Goal: Use online tool/utility: Utilize a website feature to perform a specific function

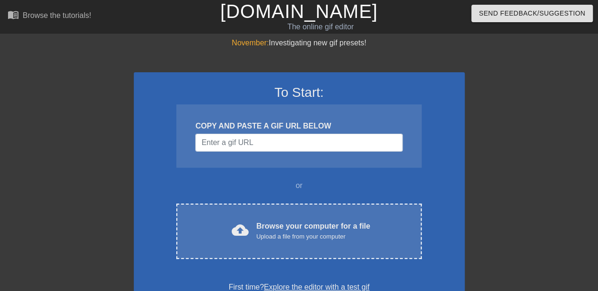
click at [284, 227] on div "Browse your computer for a file Upload a file from your computer" at bounding box center [313, 231] width 114 height 21
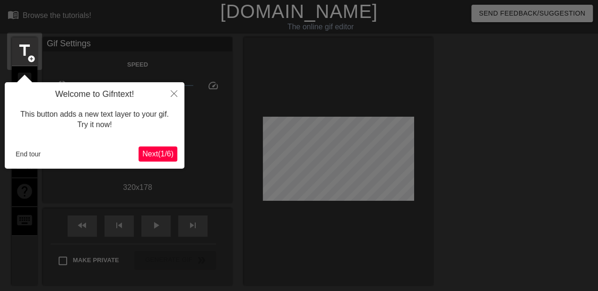
scroll to position [23, 0]
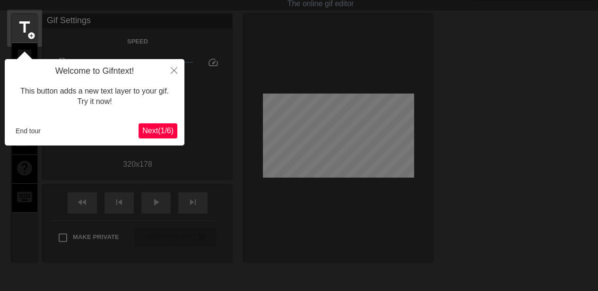
click at [149, 130] on span "Next ( 1 / 6 )" at bounding box center [157, 131] width 31 height 8
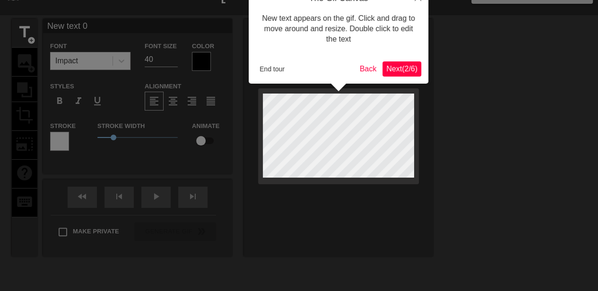
scroll to position [0, 0]
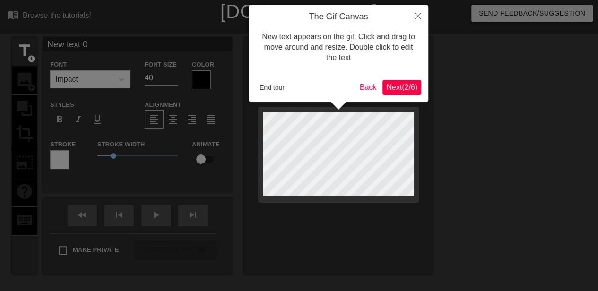
click at [399, 83] on span "Next ( 2 / 6 )" at bounding box center [401, 87] width 31 height 8
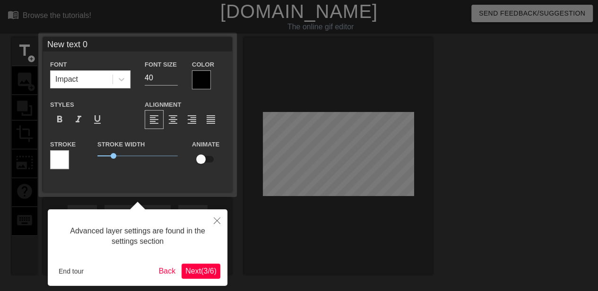
scroll to position [23, 0]
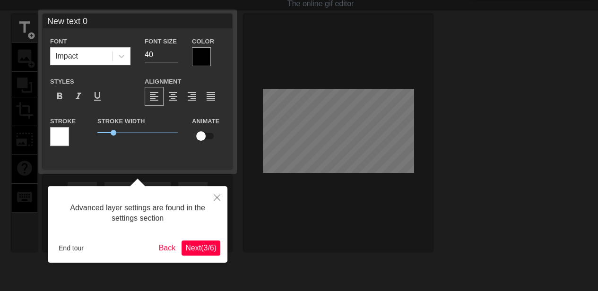
click at [210, 249] on span "Next ( 3 / 6 )" at bounding box center [200, 248] width 31 height 8
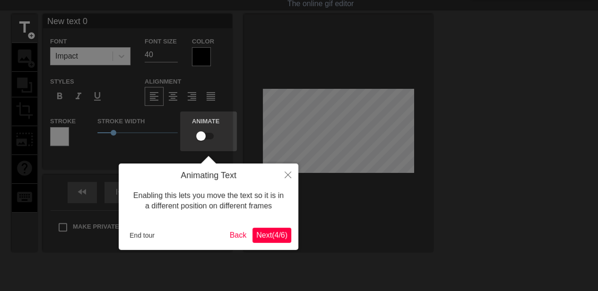
scroll to position [0, 0]
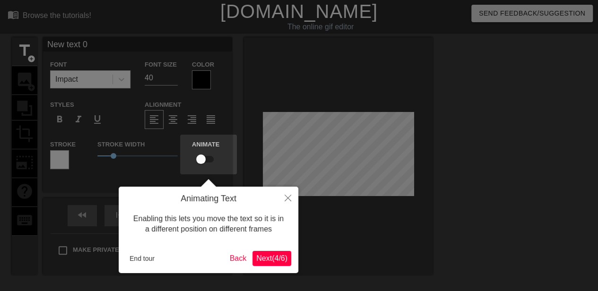
click at [267, 260] on span "Next ( 4 / 6 )" at bounding box center [271, 258] width 31 height 8
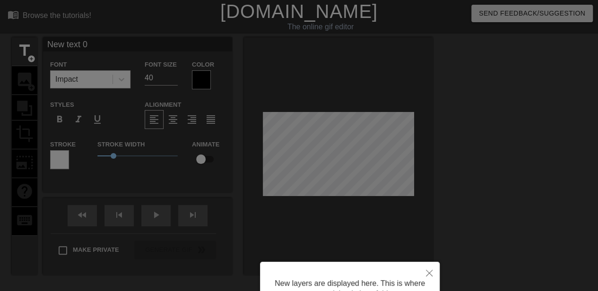
scroll to position [94, 0]
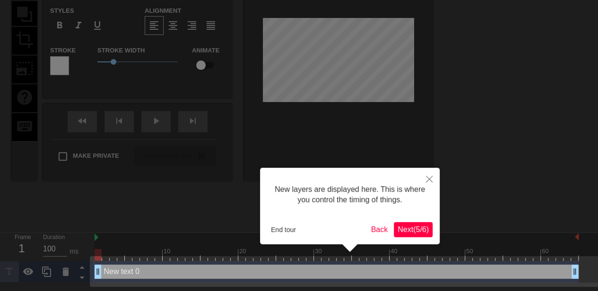
click at [409, 234] on button "Next ( 5 / 6 )" at bounding box center [413, 229] width 39 height 15
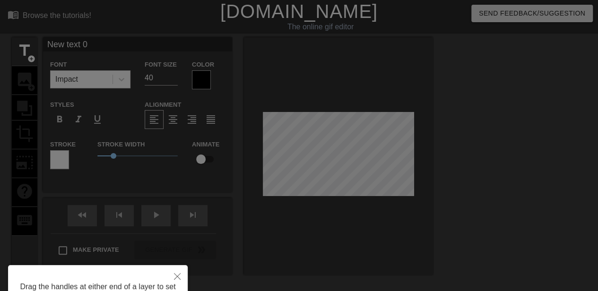
scroll to position [90, 0]
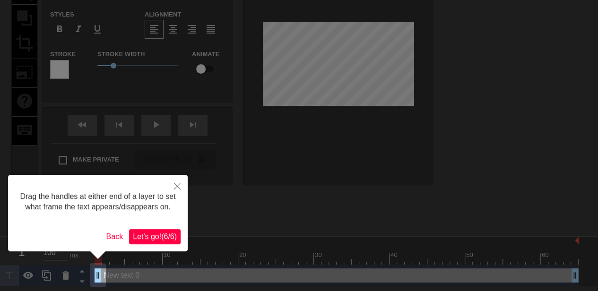
click at [166, 238] on span "Let's go! ( 6 / 6 )" at bounding box center [155, 237] width 44 height 8
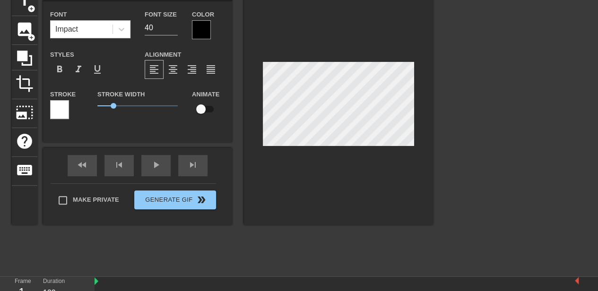
scroll to position [0, 0]
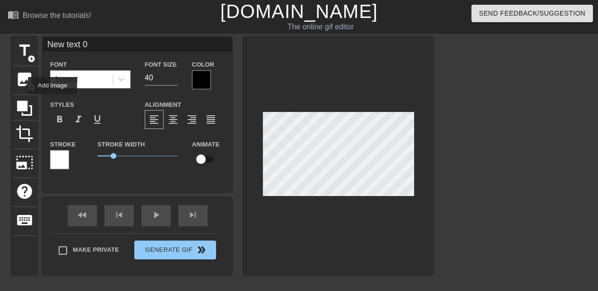
click at [22, 86] on span "image" at bounding box center [25, 79] width 18 height 18
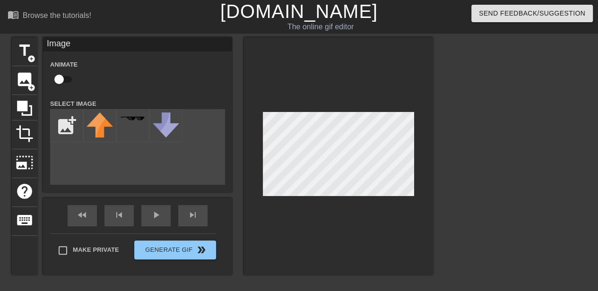
click at [63, 127] on input "file" at bounding box center [67, 126] width 32 height 32
type input "C:\fakepath\p15527_p_v8_ac-removebg-preview.png"
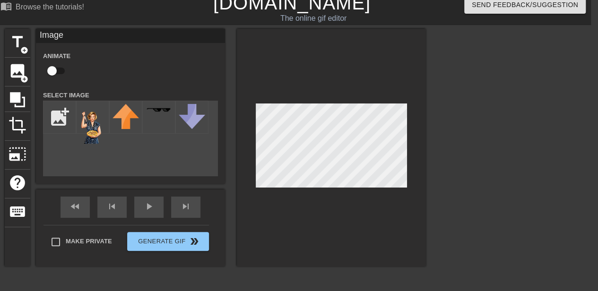
scroll to position [6, 7]
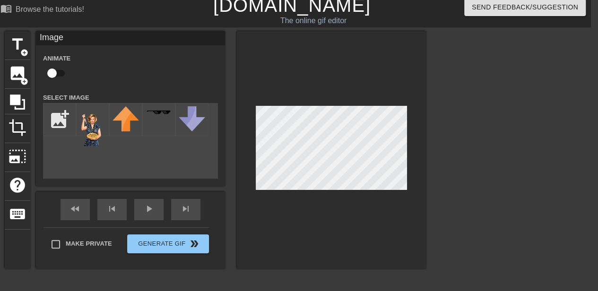
click at [96, 138] on img at bounding box center [92, 126] width 26 height 40
click at [290, 190] on div at bounding box center [331, 150] width 189 height 238
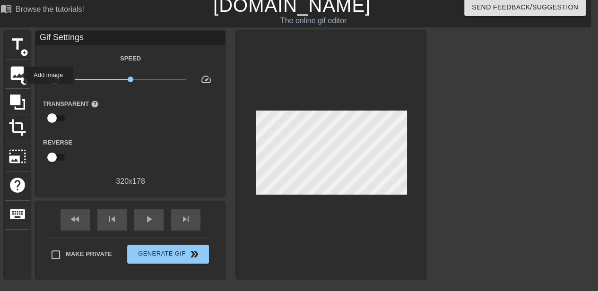
click at [17, 75] on span "image" at bounding box center [18, 73] width 18 height 18
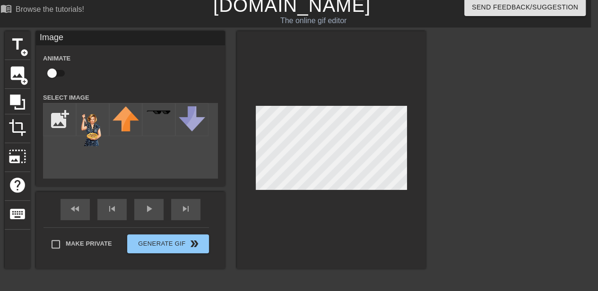
click at [85, 132] on img at bounding box center [92, 126] width 26 height 40
click at [50, 75] on input "checkbox" at bounding box center [52, 73] width 54 height 18
checkbox input "true"
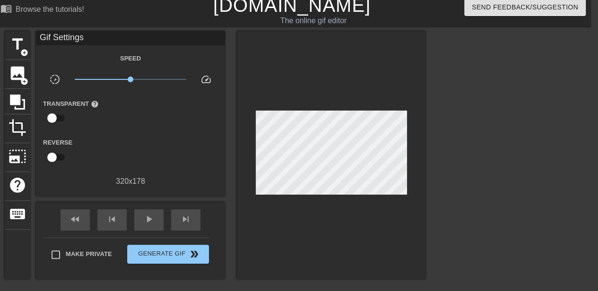
click at [137, 207] on div "fast_rewind skip_previous play_arrow skip_next" at bounding box center [130, 219] width 154 height 35
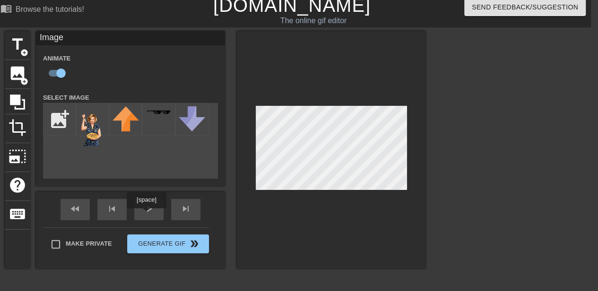
click at [147, 214] on span "play_arrow" at bounding box center [148, 208] width 11 height 11
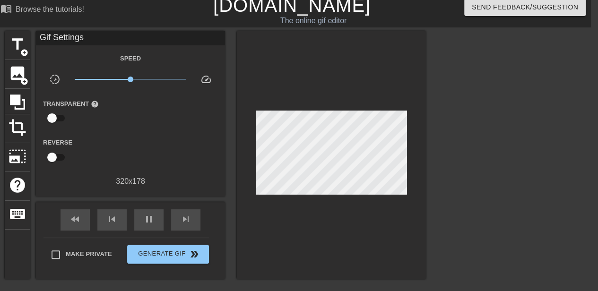
click at [317, 204] on div at bounding box center [331, 155] width 189 height 248
click at [154, 220] on span "pause" at bounding box center [148, 219] width 11 height 11
click at [24, 80] on span "add_circle" at bounding box center [24, 82] width 8 height 8
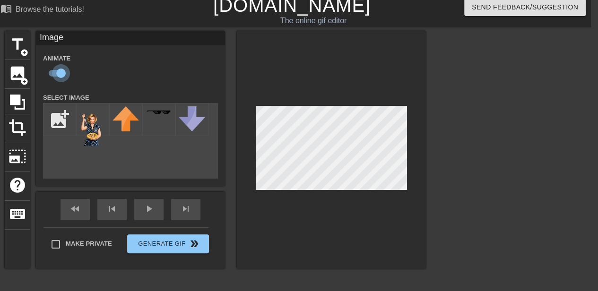
click at [62, 69] on input "checkbox" at bounding box center [61, 73] width 54 height 18
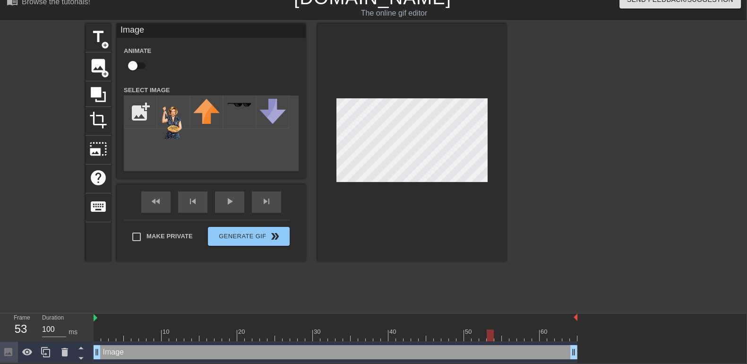
scroll to position [14, 0]
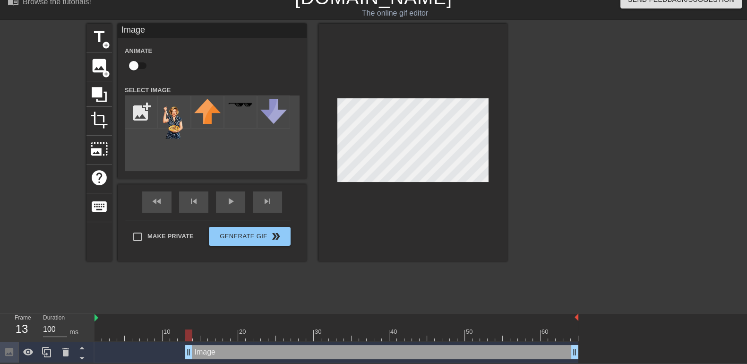
drag, startPoint x: 97, startPoint y: 353, endPoint x: 184, endPoint y: 335, distance: 89.4
click at [184, 298] on div "10 20 30 40 50 60 Image drag_handle drag_handle" at bounding box center [421, 338] width 653 height 50
click at [130, 57] on input "checkbox" at bounding box center [134, 66] width 54 height 18
checkbox input "true"
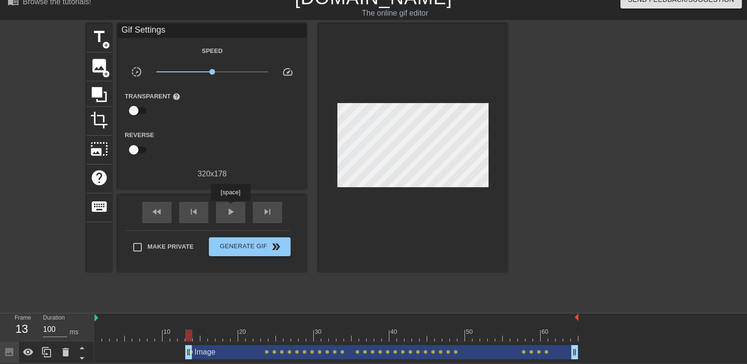
click at [230, 207] on div "play_arrow" at bounding box center [230, 212] width 29 height 21
click at [230, 207] on span "pause" at bounding box center [230, 211] width 11 height 11
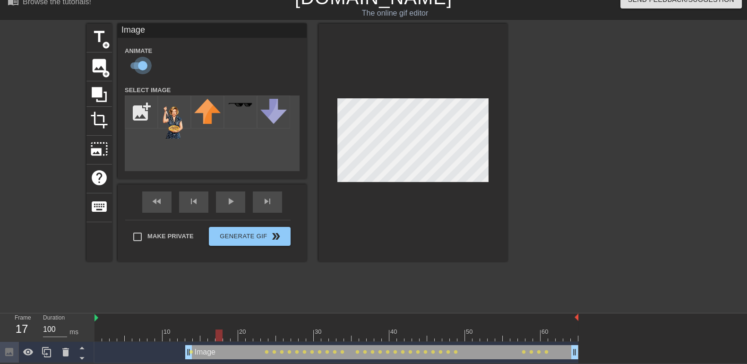
click at [136, 60] on input "checkbox" at bounding box center [143, 66] width 54 height 18
click at [137, 65] on input "checkbox" at bounding box center [134, 66] width 54 height 18
checkbox input "true"
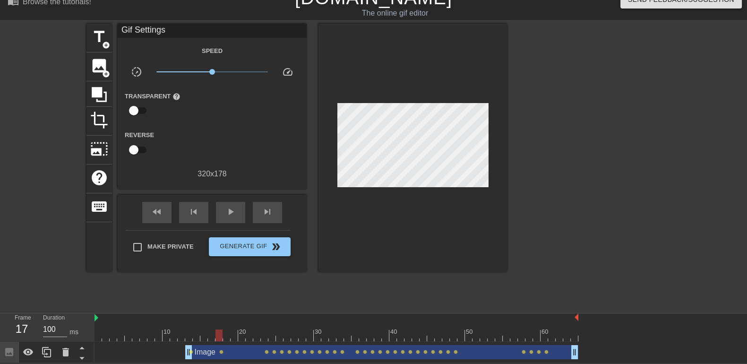
click at [233, 197] on div "fast_rewind skip_previous play_arrow skip_next" at bounding box center [212, 212] width 154 height 35
click at [230, 210] on span "play_arrow" at bounding box center [230, 211] width 11 height 11
click at [230, 210] on span "pause" at bounding box center [230, 211] width 11 height 11
click at [276, 298] on span "lens" at bounding box center [274, 352] width 4 height 4
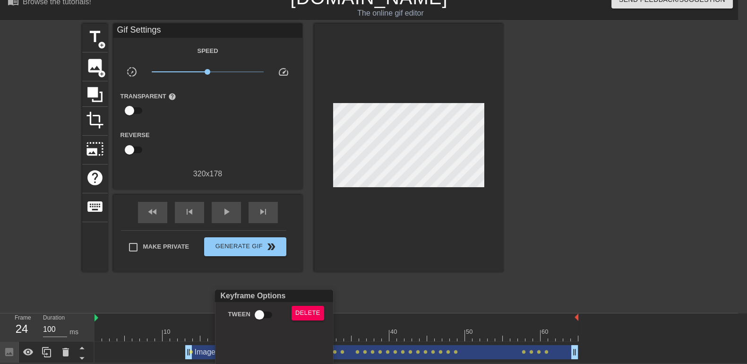
scroll to position [5, 0]
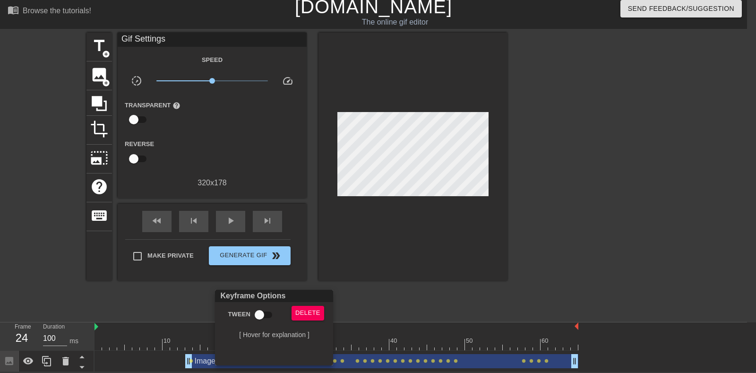
click at [409, 298] on div at bounding box center [378, 186] width 756 height 373
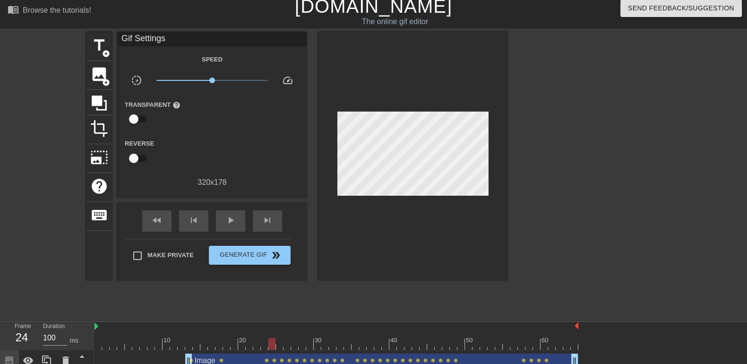
click at [222, 298] on span "lens" at bounding box center [221, 360] width 4 height 4
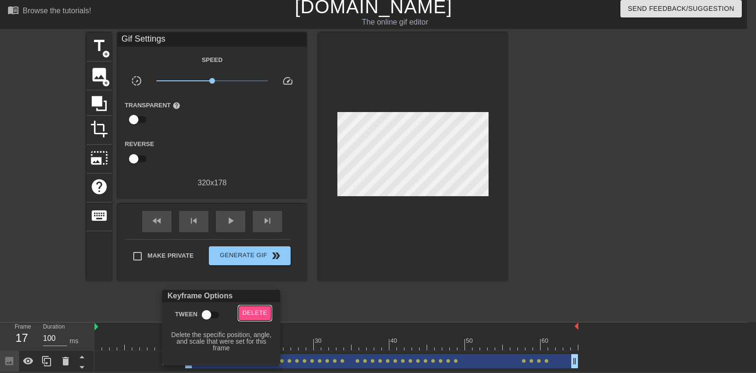
click at [260, 298] on span "Delete" at bounding box center [254, 313] width 25 height 11
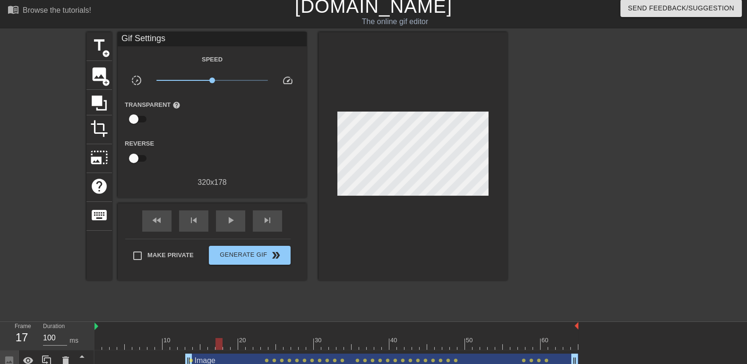
click at [192, 298] on span "lens" at bounding box center [191, 360] width 4 height 4
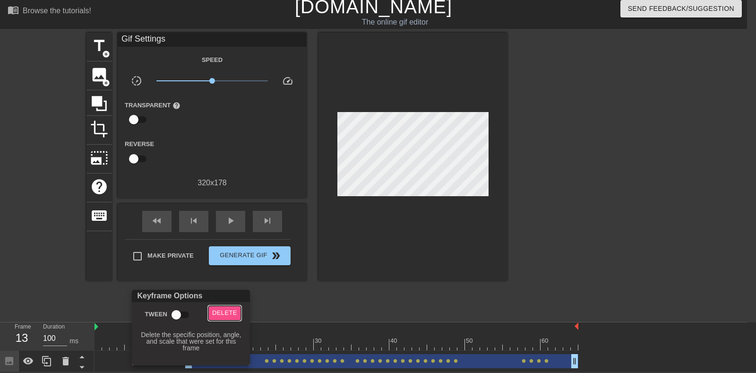
click at [236, 298] on span "Delete" at bounding box center [224, 313] width 25 height 11
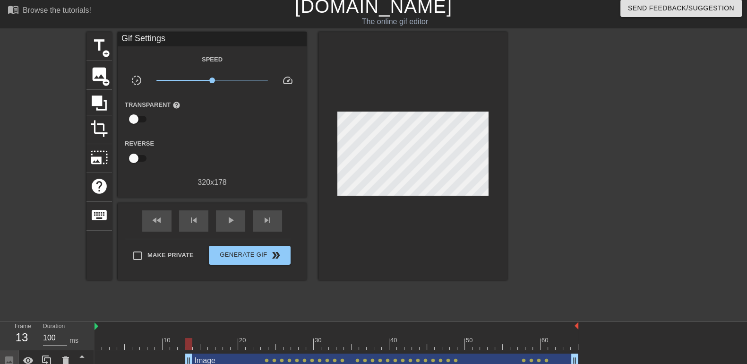
click at [266, 298] on span "lens" at bounding box center [267, 360] width 4 height 4
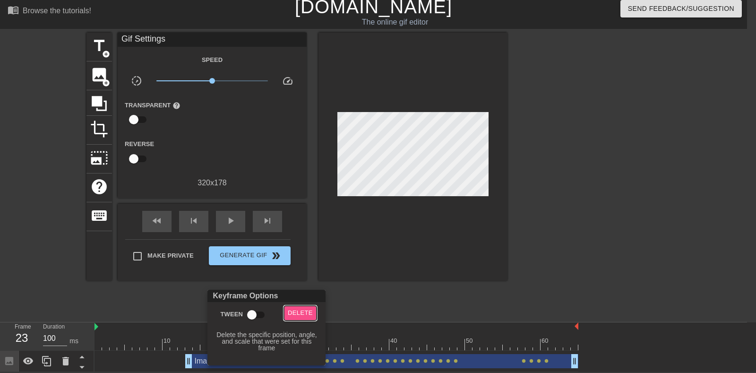
click at [307, 298] on span "Delete" at bounding box center [300, 313] width 25 height 11
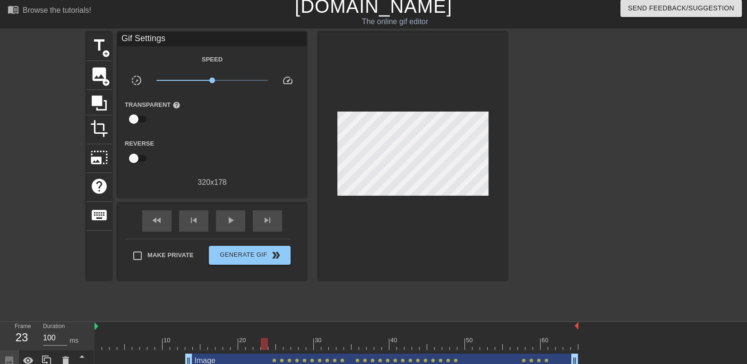
click at [274, 298] on span "lens" at bounding box center [274, 360] width 4 height 4
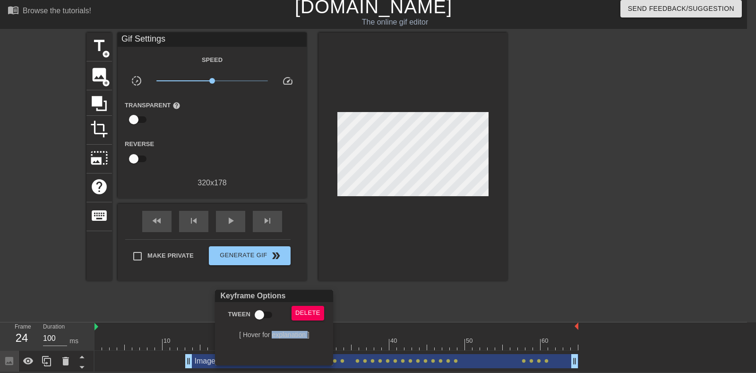
click at [274, 298] on div "Keyframe Options Tween Delete [ Hover for explanation ]" at bounding box center [274, 328] width 118 height 76
click at [311, 298] on button "Delete" at bounding box center [308, 313] width 33 height 15
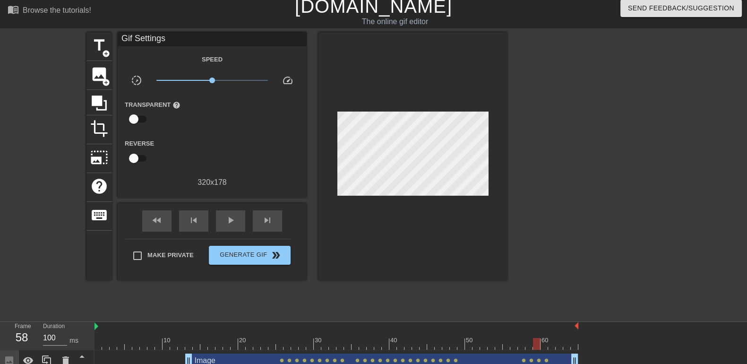
drag, startPoint x: 275, startPoint y: 347, endPoint x: 528, endPoint y: 337, distance: 253.6
click at [528, 298] on div "10 20 30 40 50 60" at bounding box center [337, 336] width 484 height 28
click at [547, 298] on span "lens" at bounding box center [546, 360] width 4 height 4
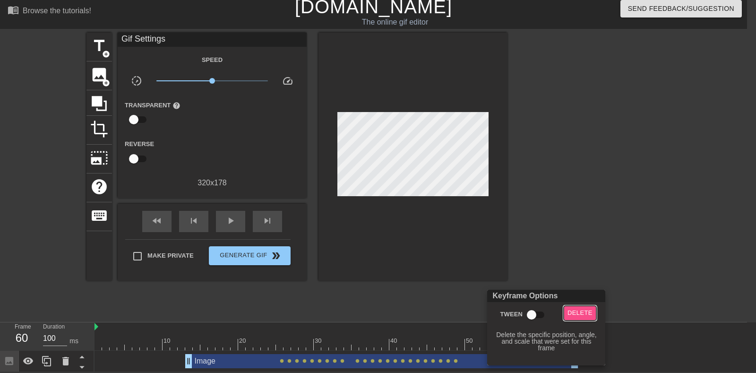
click at [574, 298] on button "Delete" at bounding box center [580, 313] width 33 height 15
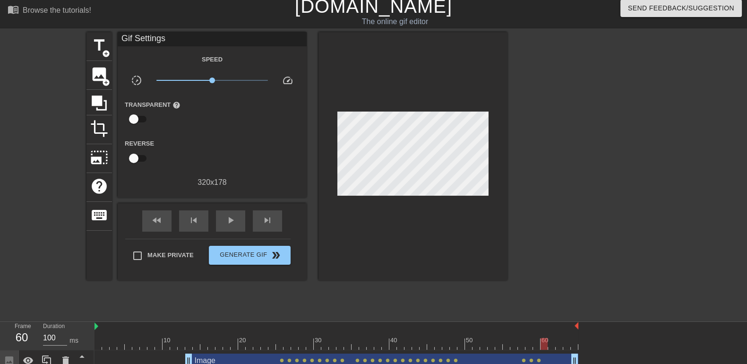
click at [537, 298] on span "lens" at bounding box center [539, 360] width 4 height 4
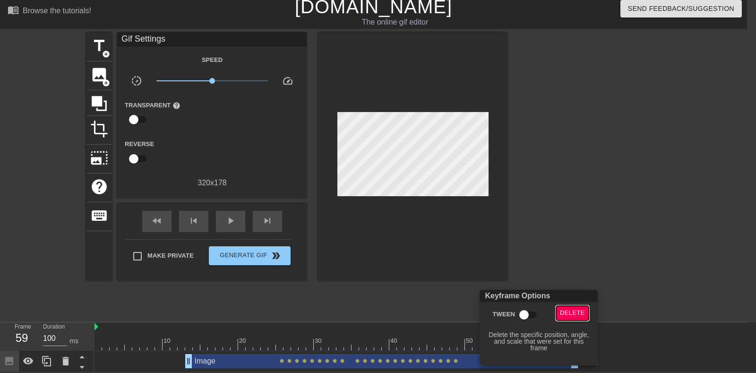
click at [582, 298] on span "Delete" at bounding box center [572, 313] width 25 height 11
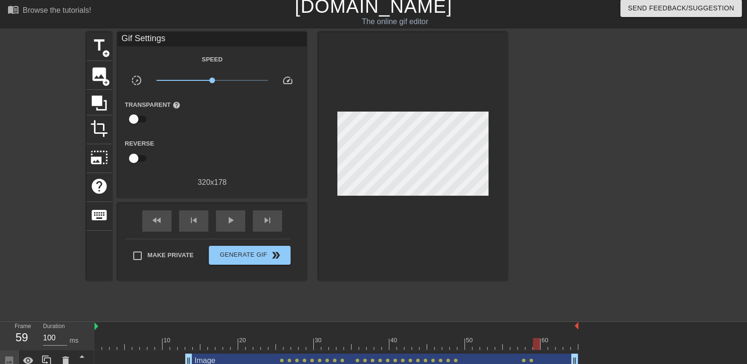
click at [530, 298] on span "lens" at bounding box center [531, 360] width 4 height 4
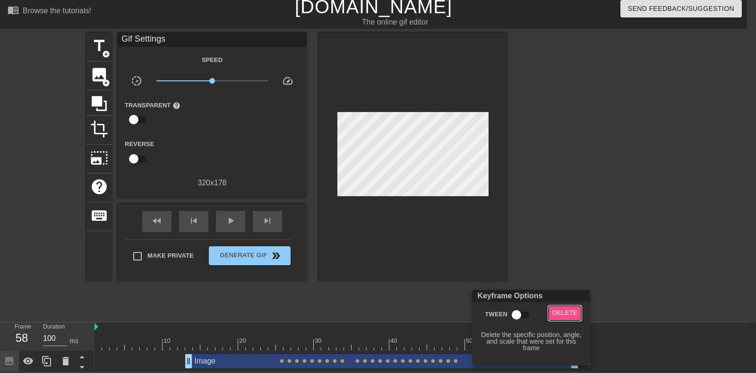
click at [561, 298] on button "Delete" at bounding box center [565, 313] width 33 height 15
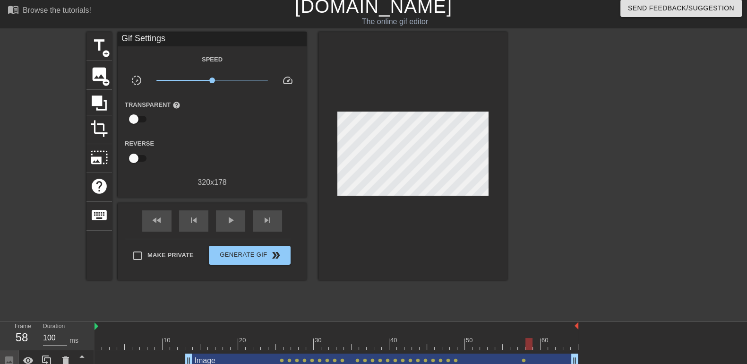
click at [522, 298] on span "lens" at bounding box center [524, 360] width 4 height 4
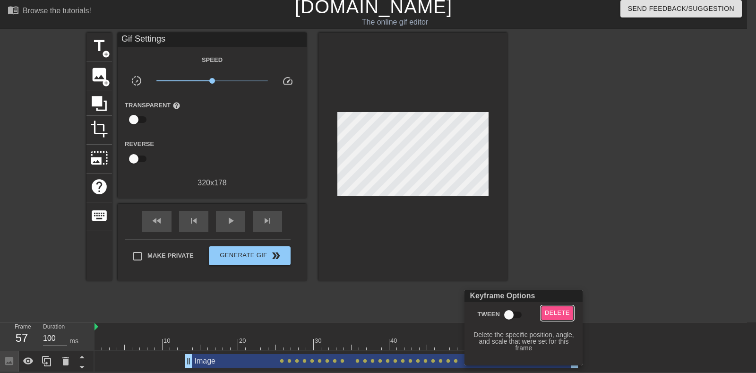
click at [559, 298] on span "Delete" at bounding box center [557, 313] width 25 height 11
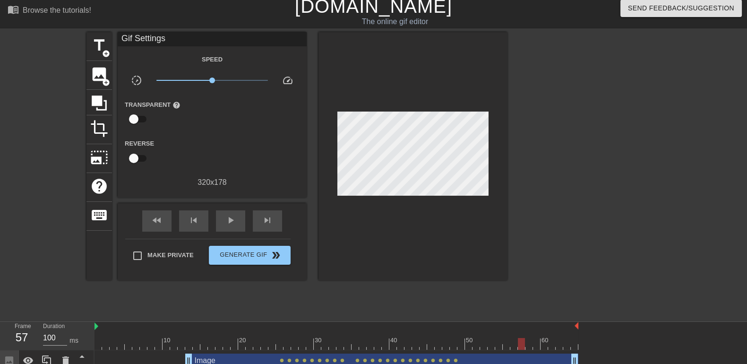
click at [454, 298] on span "lens" at bounding box center [456, 360] width 4 height 4
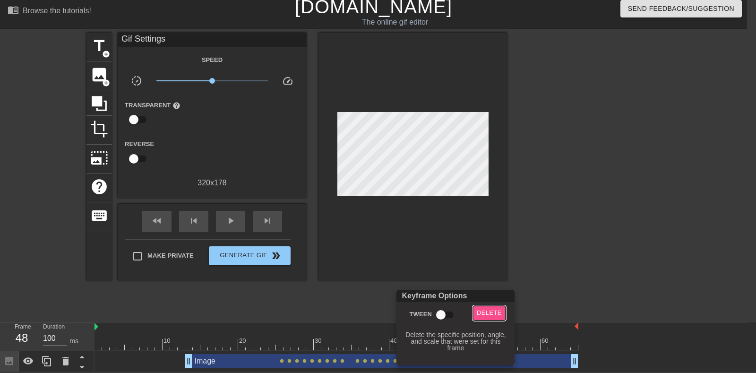
click at [492, 298] on span "Delete" at bounding box center [489, 313] width 25 height 11
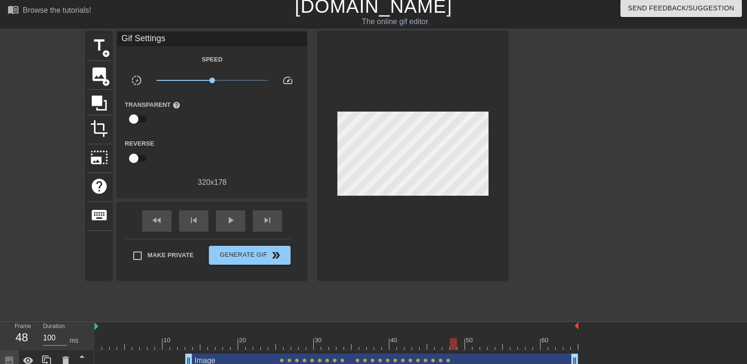
scroll to position [14, 0]
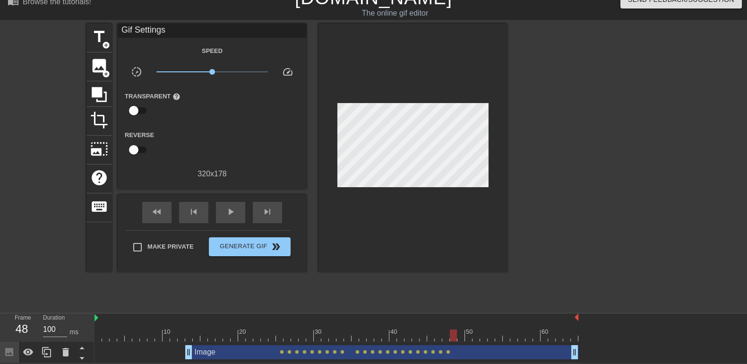
drag, startPoint x: 283, startPoint y: 350, endPoint x: 314, endPoint y: 354, distance: 31.4
click at [314, 298] on div "Image drag_handle drag_handle lens lens lens lens lens lens lens lens lens lens…" at bounding box center [337, 352] width 484 height 14
click at [281, 298] on span "lens" at bounding box center [282, 352] width 4 height 4
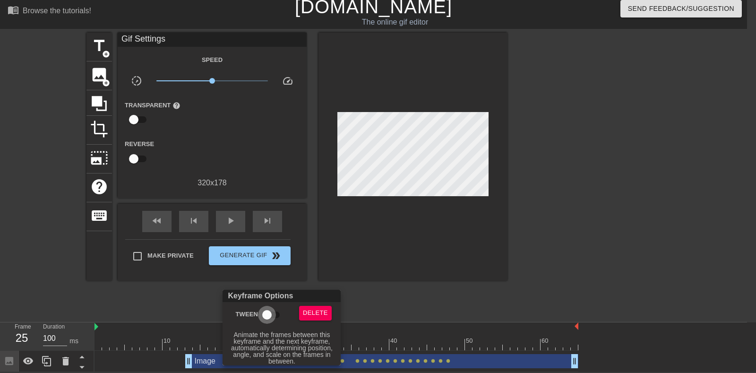
click at [267, 298] on input "Tween" at bounding box center [267, 315] width 54 height 18
click at [267, 298] on input "Tween" at bounding box center [276, 315] width 54 height 18
checkbox input "false"
click at [312, 298] on span "Delete" at bounding box center [315, 313] width 25 height 11
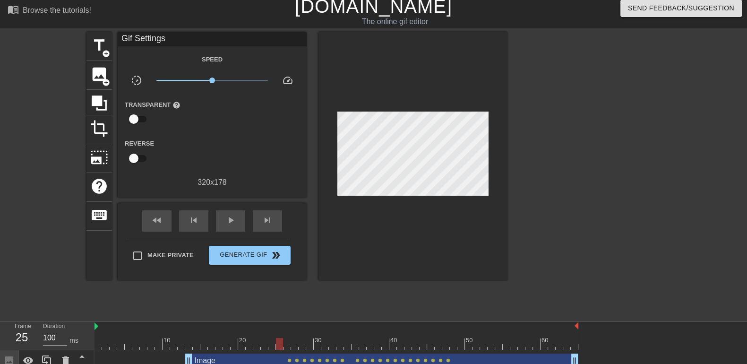
click at [291, 298] on span "lens" at bounding box center [289, 360] width 4 height 4
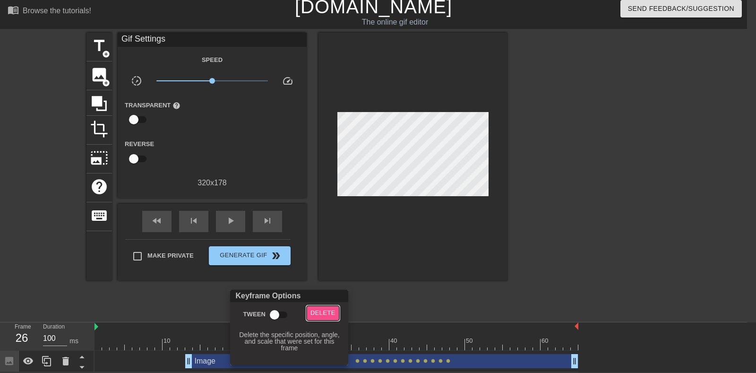
click at [338, 298] on button "Delete" at bounding box center [323, 313] width 33 height 15
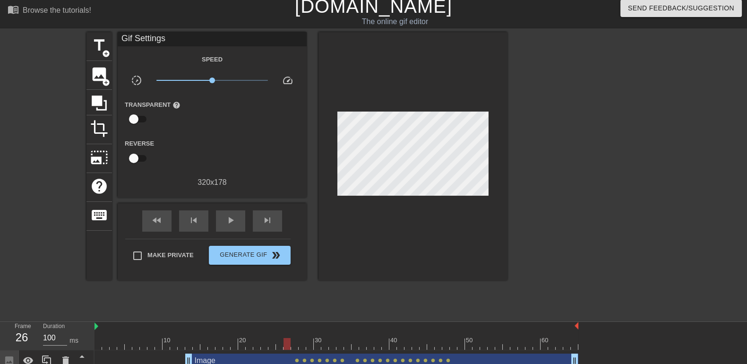
click at [297, 298] on span "lens" at bounding box center [297, 360] width 4 height 4
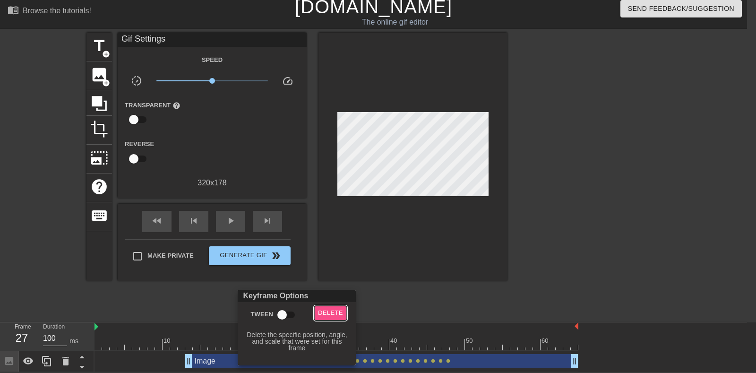
click at [336, 298] on span "Delete" at bounding box center [330, 313] width 25 height 11
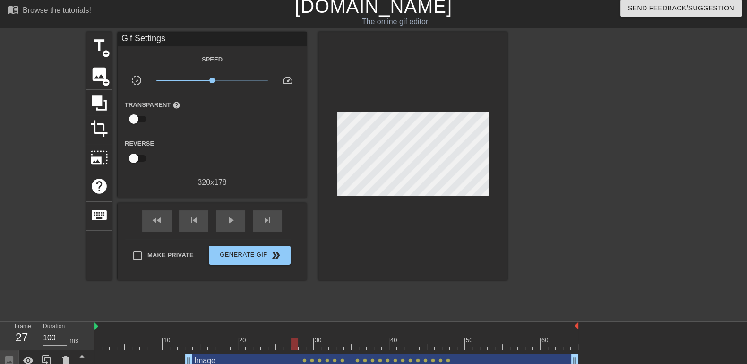
click at [311, 298] on span "lens" at bounding box center [312, 360] width 4 height 4
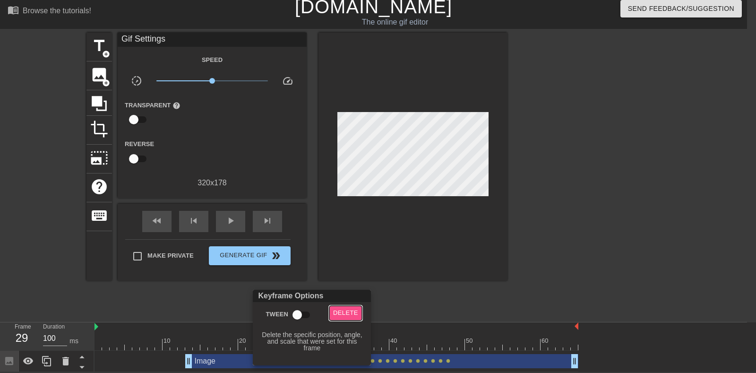
click at [347, 298] on span "Delete" at bounding box center [345, 313] width 25 height 11
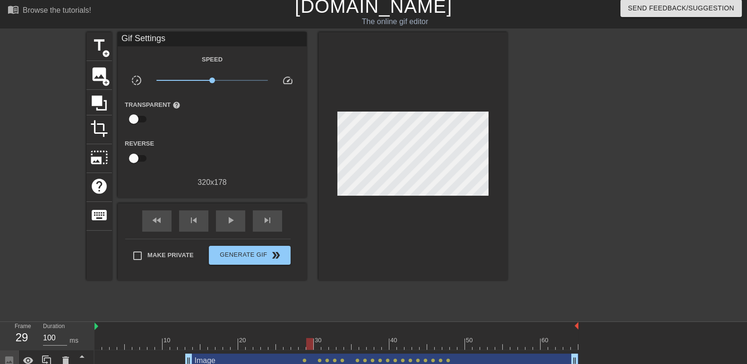
click at [305, 298] on span "lens" at bounding box center [304, 360] width 4 height 4
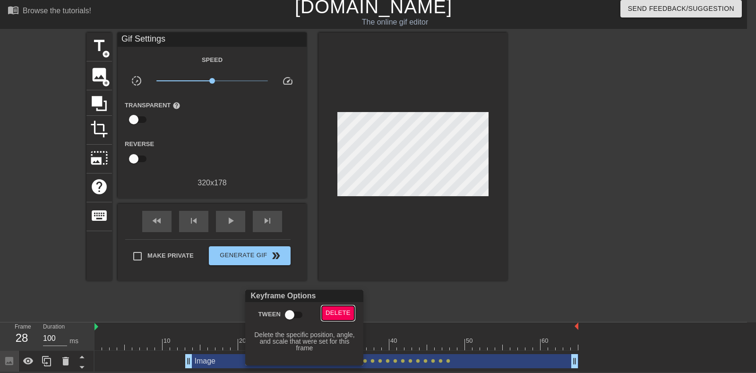
click at [343, 298] on span "Delete" at bounding box center [338, 313] width 25 height 11
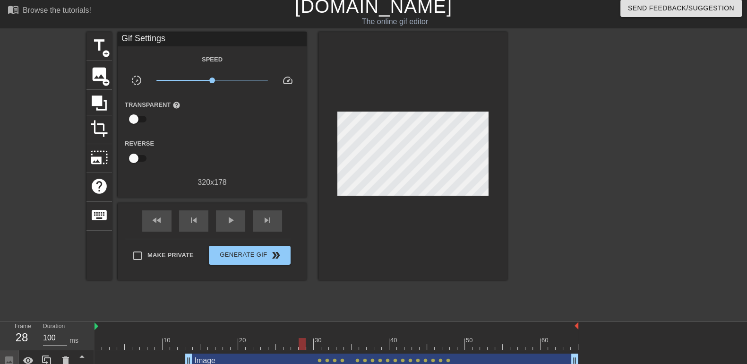
click at [320, 298] on span "lens" at bounding box center [320, 360] width 4 height 4
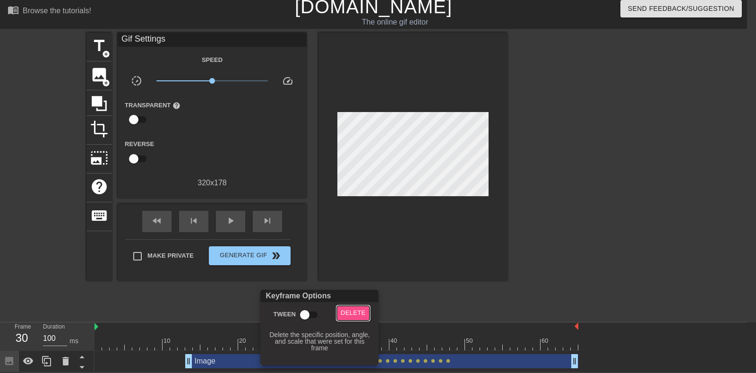
click at [355, 298] on span "Delete" at bounding box center [353, 313] width 25 height 11
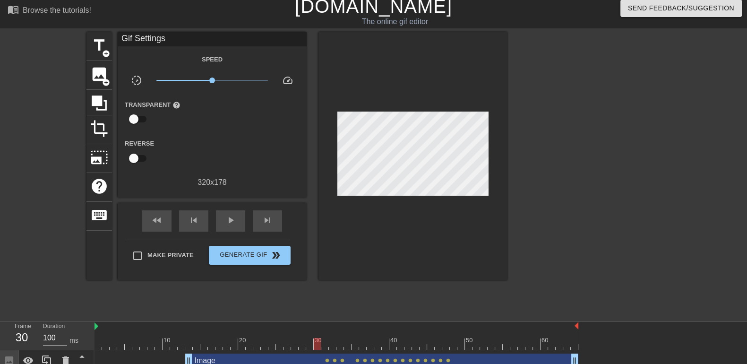
click at [328, 298] on span "lens" at bounding box center [327, 360] width 4 height 4
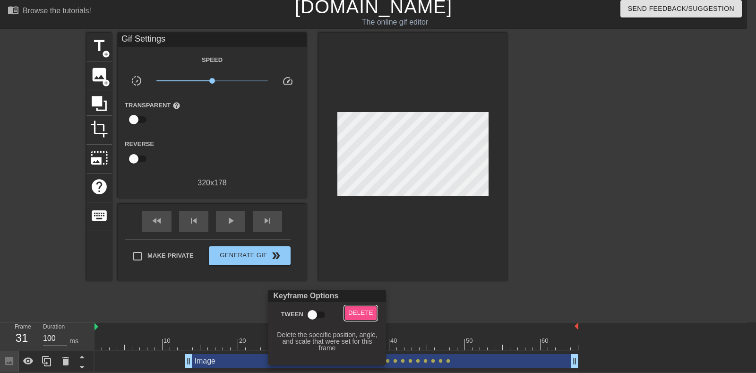
click at [362, 298] on span "Delete" at bounding box center [360, 313] width 25 height 11
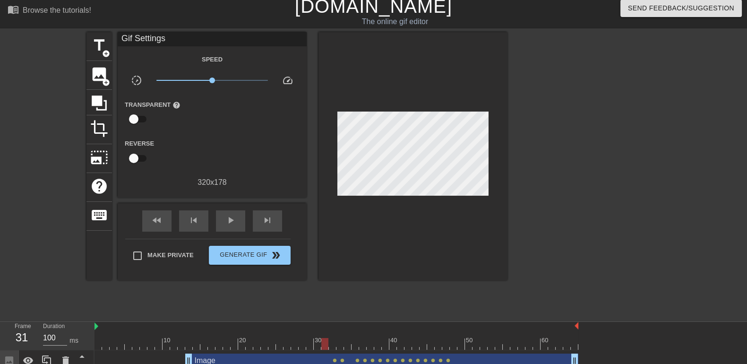
click at [336, 298] on span "lens" at bounding box center [335, 360] width 4 height 4
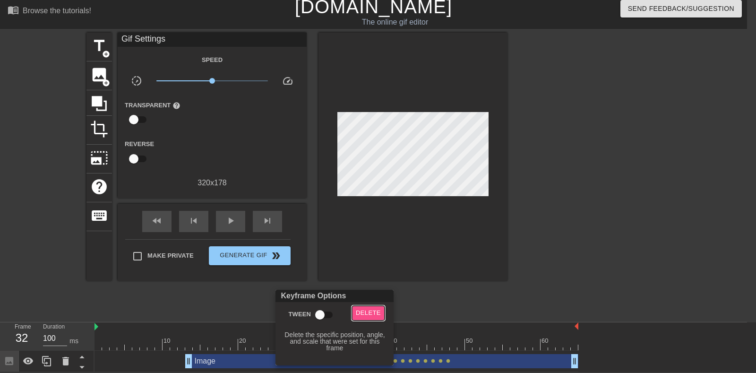
click at [372, 298] on span "Delete" at bounding box center [368, 313] width 25 height 11
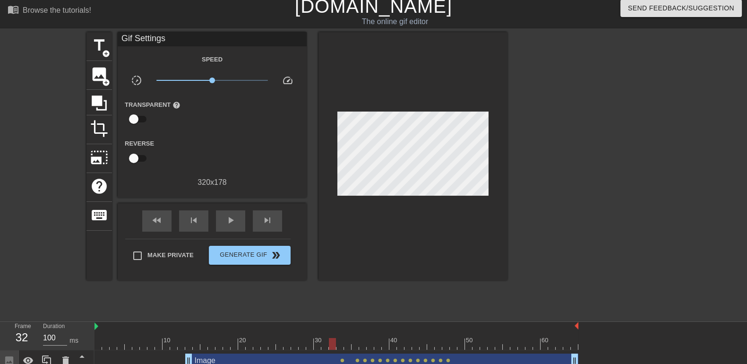
click at [344, 298] on span "lens" at bounding box center [342, 360] width 4 height 4
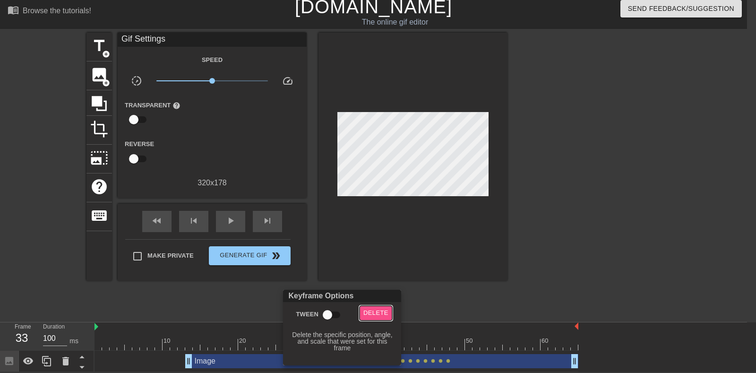
click at [376, 298] on span "Delete" at bounding box center [375, 313] width 25 height 11
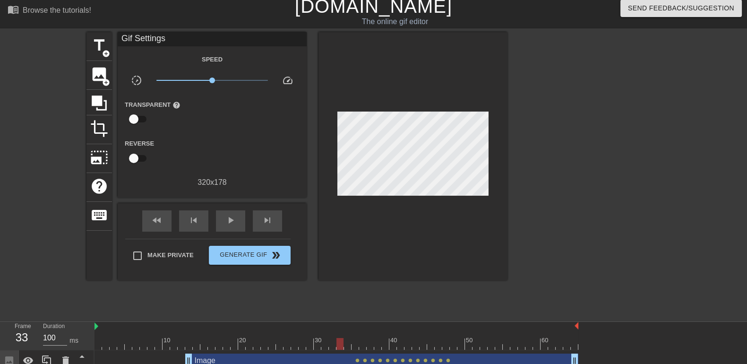
click at [359, 298] on span "lens" at bounding box center [357, 360] width 4 height 4
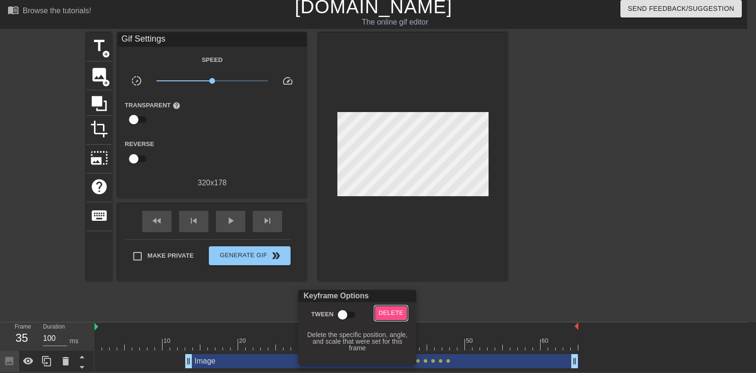
click at [392, 298] on span "Delete" at bounding box center [391, 313] width 25 height 11
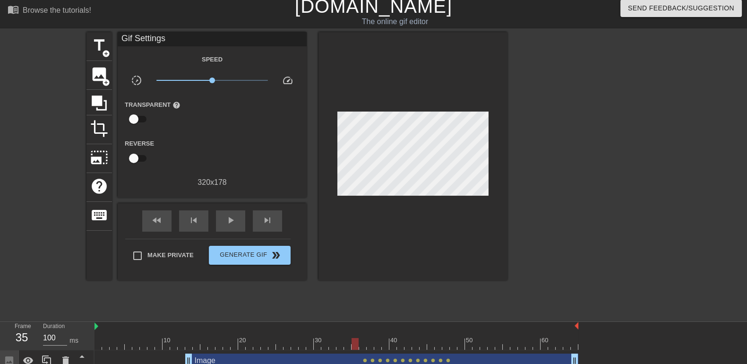
click at [364, 298] on span "lens" at bounding box center [365, 360] width 4 height 4
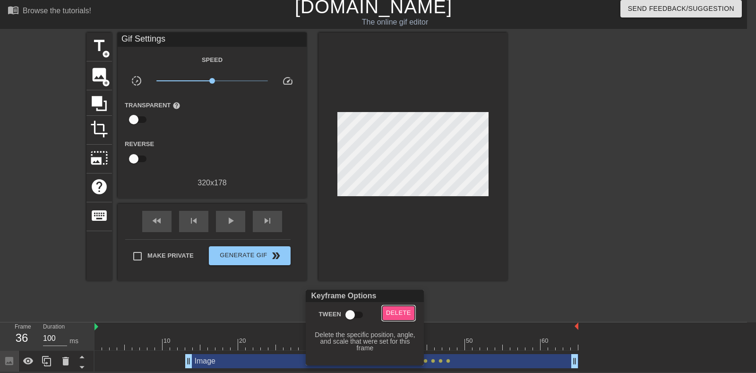
click at [395, 298] on span "Delete" at bounding box center [398, 313] width 25 height 11
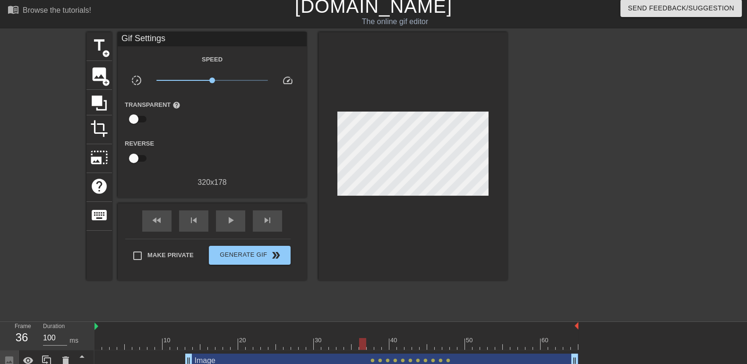
click at [373, 298] on span "lens" at bounding box center [373, 360] width 4 height 4
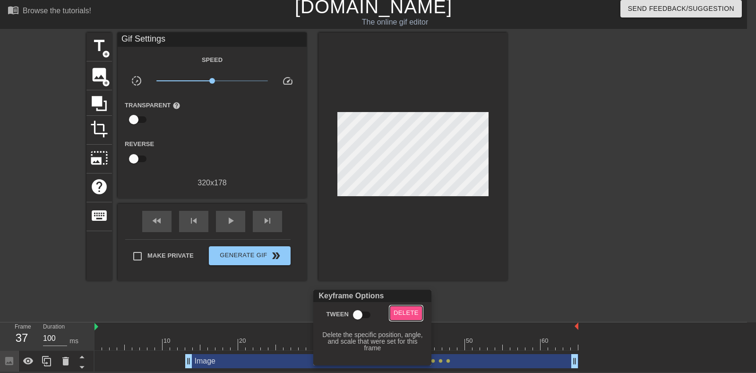
click at [406, 298] on span "Delete" at bounding box center [406, 313] width 25 height 11
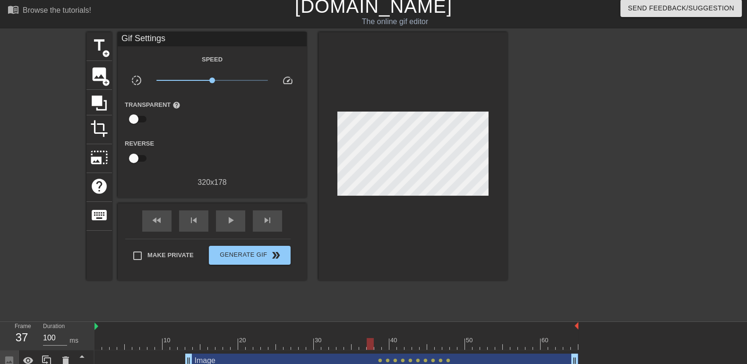
click at [380, 298] on span "lens" at bounding box center [380, 360] width 4 height 4
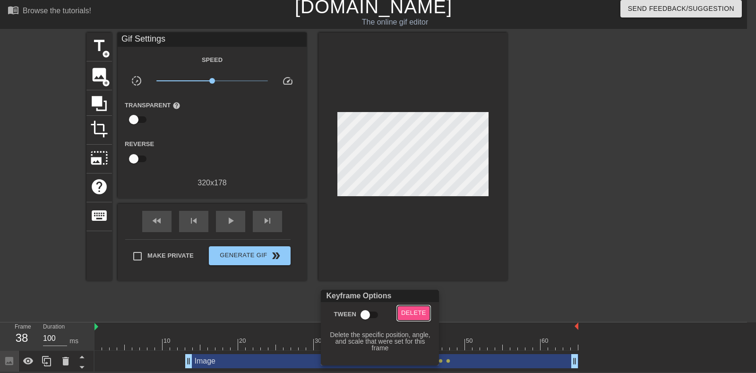
click at [415, 298] on span "Delete" at bounding box center [413, 313] width 25 height 11
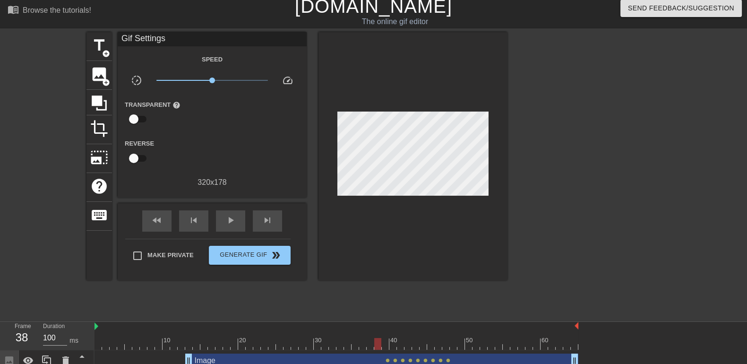
click at [388, 298] on span "lens" at bounding box center [388, 360] width 4 height 4
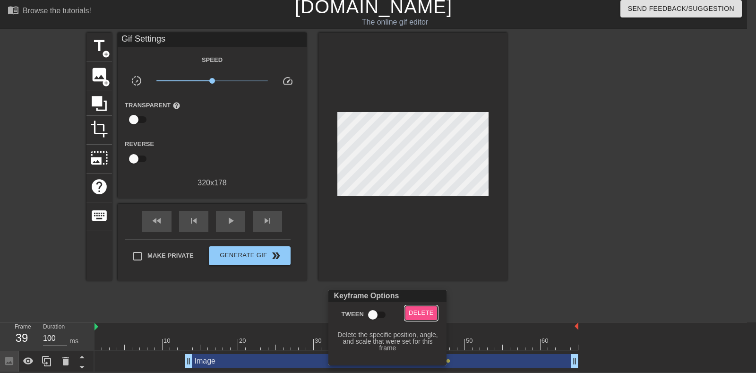
click at [418, 298] on span "Delete" at bounding box center [421, 313] width 25 height 11
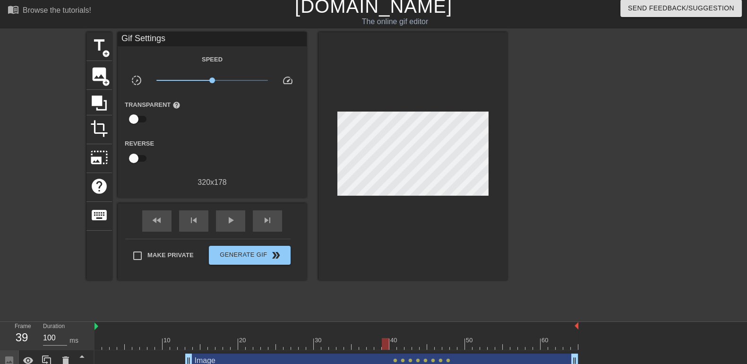
click at [395, 298] on span "lens" at bounding box center [395, 360] width 4 height 4
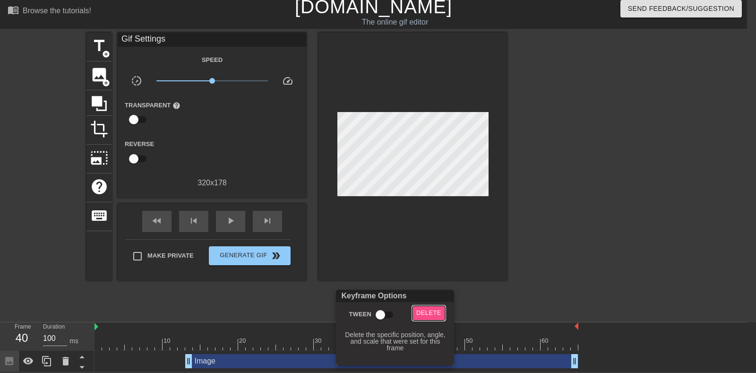
click at [431, 298] on span "Delete" at bounding box center [428, 313] width 25 height 11
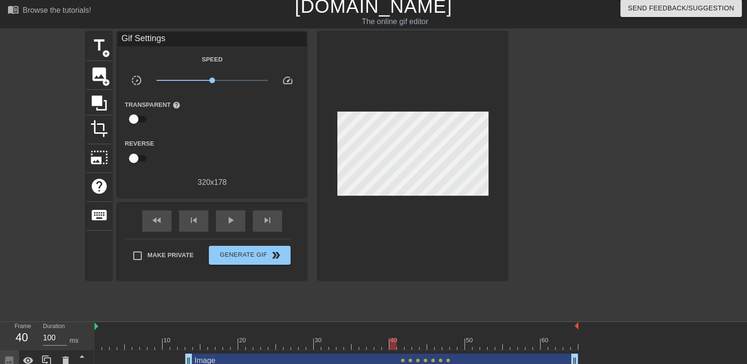
click at [404, 298] on span "lens" at bounding box center [403, 360] width 4 height 4
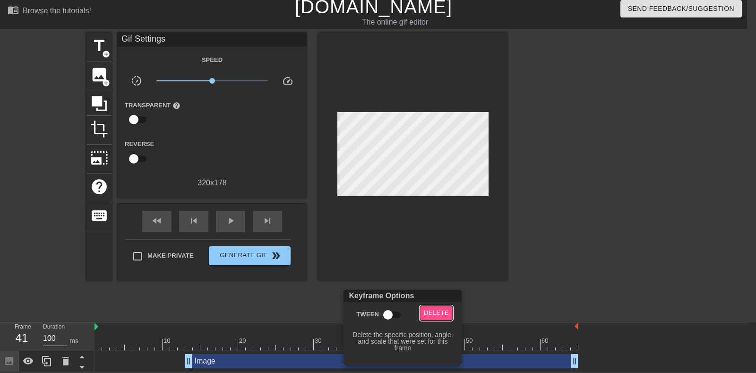
click at [437, 298] on span "Delete" at bounding box center [436, 313] width 25 height 11
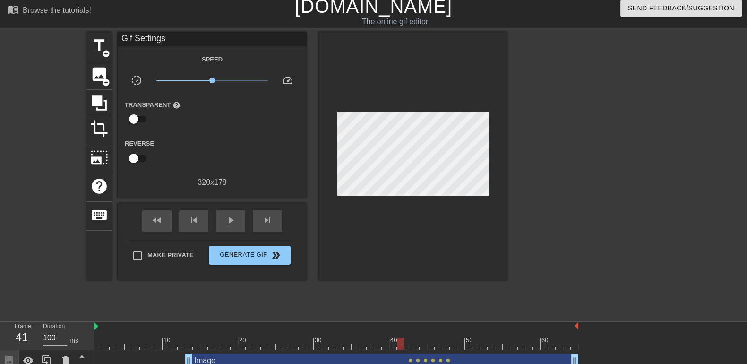
click at [411, 298] on span "lens" at bounding box center [410, 360] width 4 height 4
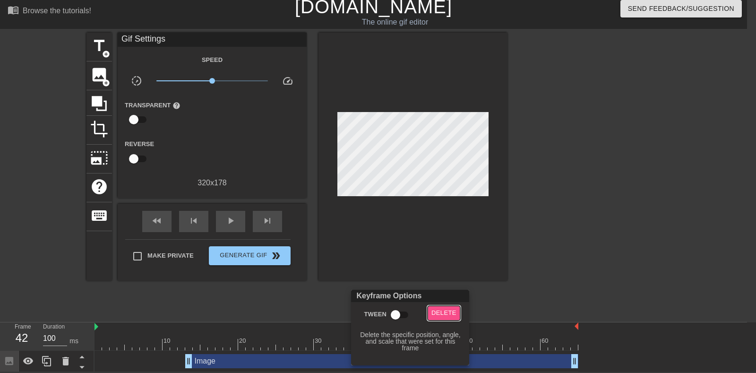
click at [436, 298] on span "Delete" at bounding box center [444, 313] width 25 height 11
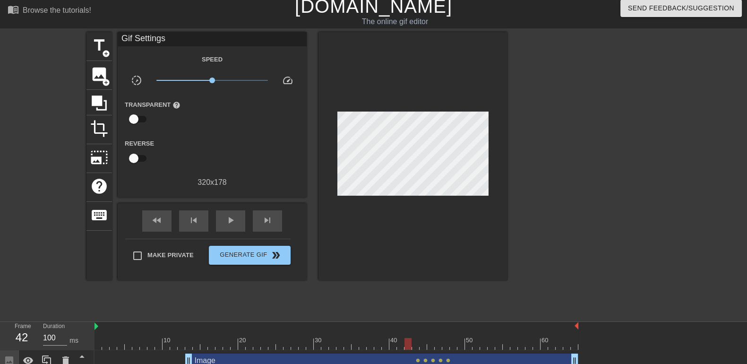
click at [418, 298] on div "Image drag_handle drag_handle" at bounding box center [381, 361] width 393 height 14
click at [418, 298] on span "lens" at bounding box center [418, 360] width 4 height 4
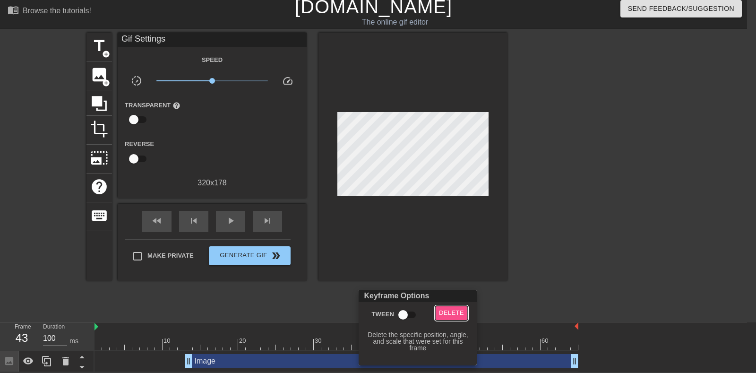
click at [451, 298] on span "Delete" at bounding box center [451, 313] width 25 height 11
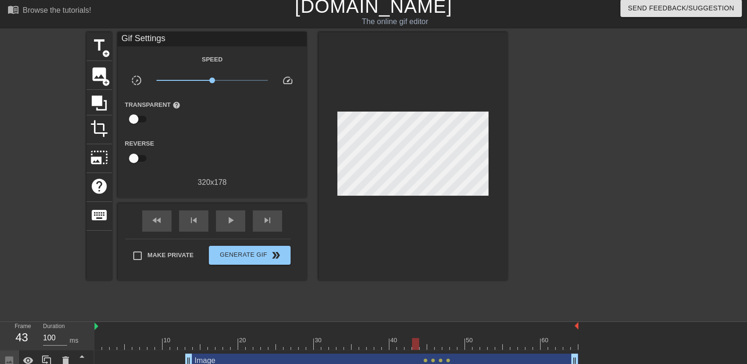
click at [426, 298] on span "lens" at bounding box center [425, 360] width 4 height 4
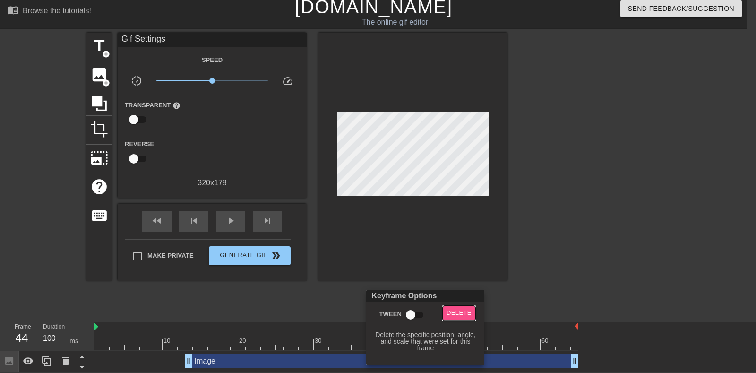
click at [458, 298] on span "Delete" at bounding box center [459, 313] width 25 height 11
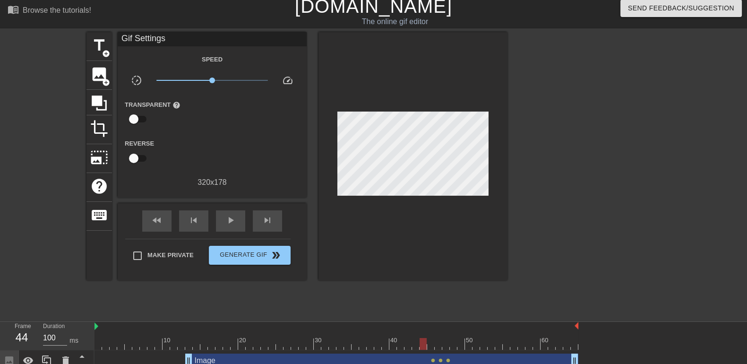
click at [434, 298] on span "lens" at bounding box center [433, 360] width 4 height 4
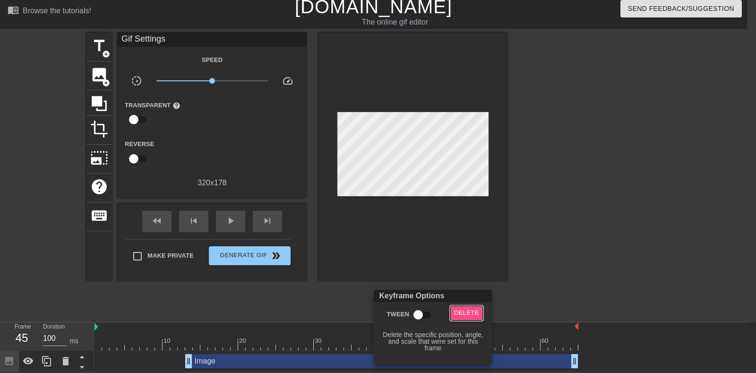
click at [464, 298] on span "Delete" at bounding box center [466, 313] width 25 height 11
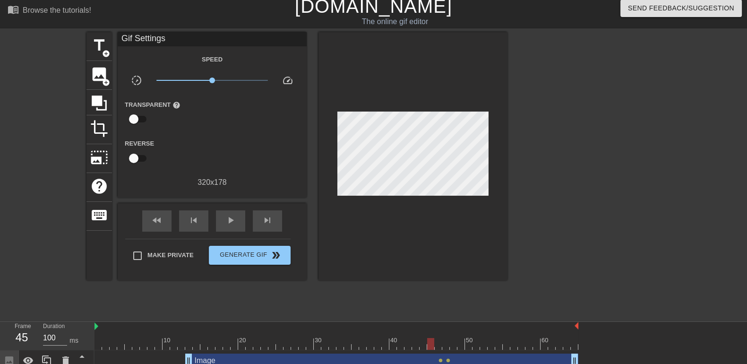
click at [449, 298] on span "lens" at bounding box center [448, 360] width 4 height 4
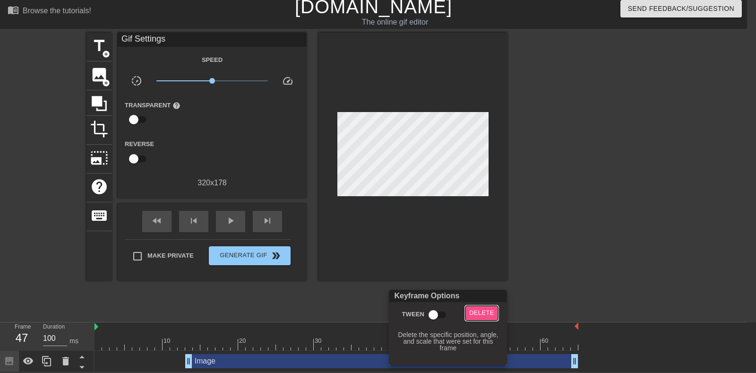
click at [477, 298] on span "Delete" at bounding box center [481, 313] width 25 height 11
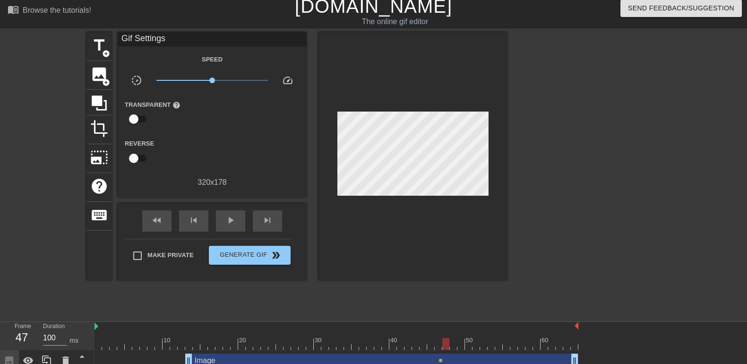
click at [441, 298] on span "lens" at bounding box center [441, 360] width 4 height 4
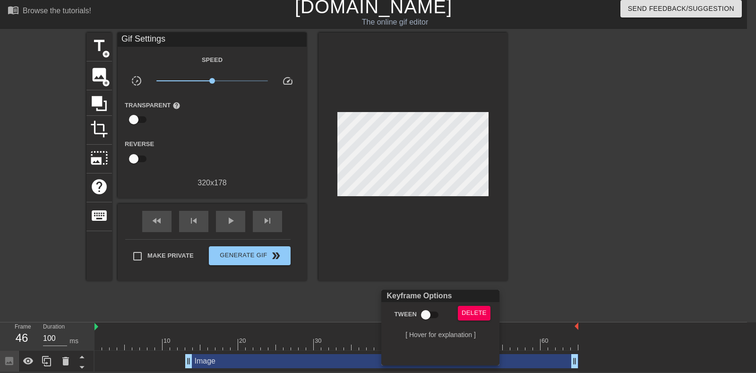
click at [477, 298] on div "Keyframe Options Tween Delete [ Hover for explanation ]" at bounding box center [440, 328] width 118 height 76
click at [475, 298] on span "Delete" at bounding box center [474, 313] width 25 height 11
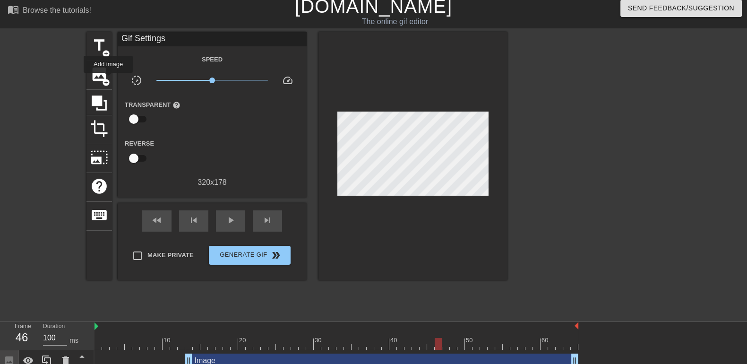
click at [108, 79] on span "add_circle" at bounding box center [106, 82] width 8 height 8
click at [440, 298] on span "lens" at bounding box center [441, 360] width 4 height 4
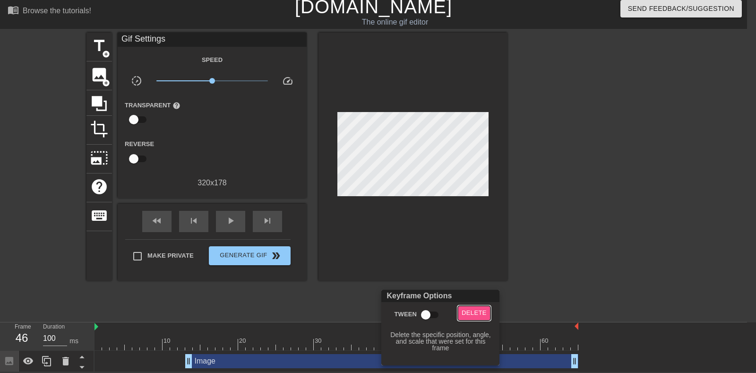
click at [468, 298] on span "Delete" at bounding box center [474, 313] width 25 height 11
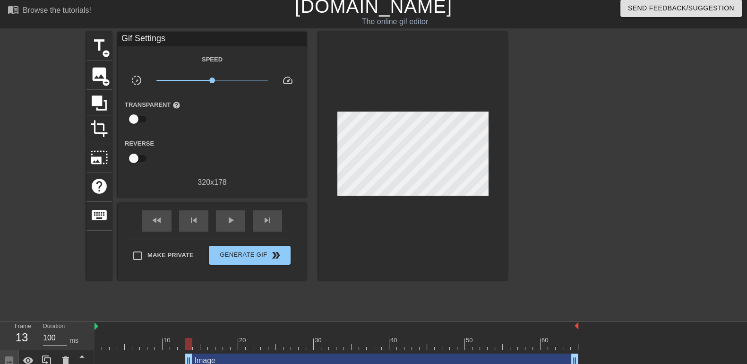
drag, startPoint x: 440, startPoint y: 345, endPoint x: 187, endPoint y: 350, distance: 252.9
click at [187, 298] on div "10 20 30 40 50 60 Image drag_handle drag_handle" at bounding box center [421, 347] width 653 height 50
click at [191, 298] on span "lens" at bounding box center [191, 360] width 4 height 4
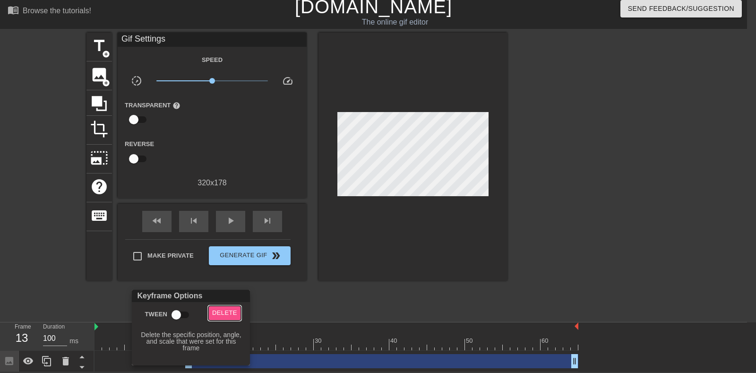
click at [232, 298] on span "Delete" at bounding box center [224, 313] width 25 height 11
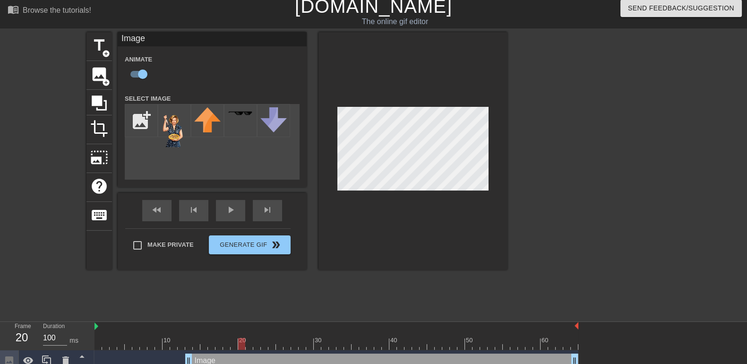
drag, startPoint x: 189, startPoint y: 345, endPoint x: 241, endPoint y: 345, distance: 52.5
click at [241, 298] on div at bounding box center [241, 344] width 7 height 12
click at [184, 298] on div at bounding box center [337, 344] width 484 height 12
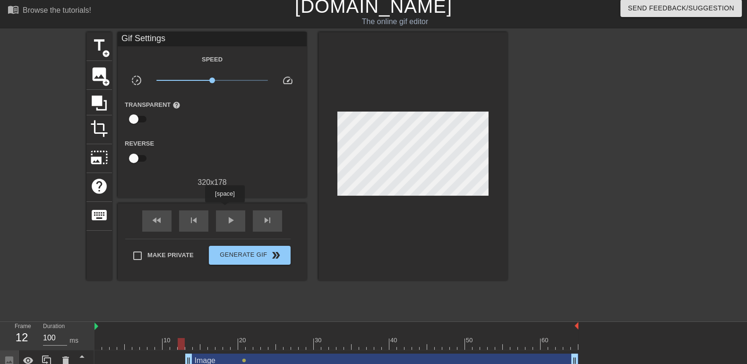
click at [225, 210] on div "play_arrow" at bounding box center [230, 220] width 29 height 21
click at [182, 298] on div at bounding box center [337, 344] width 484 height 12
click at [232, 210] on div "play_arrow" at bounding box center [230, 220] width 29 height 21
click at [232, 210] on div "pause" at bounding box center [230, 220] width 29 height 21
click at [244, 298] on span "lens" at bounding box center [244, 360] width 4 height 4
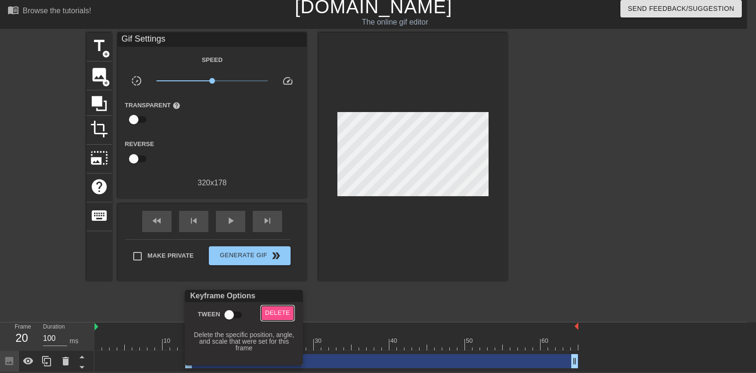
click at [273, 298] on span "Delete" at bounding box center [277, 313] width 25 height 11
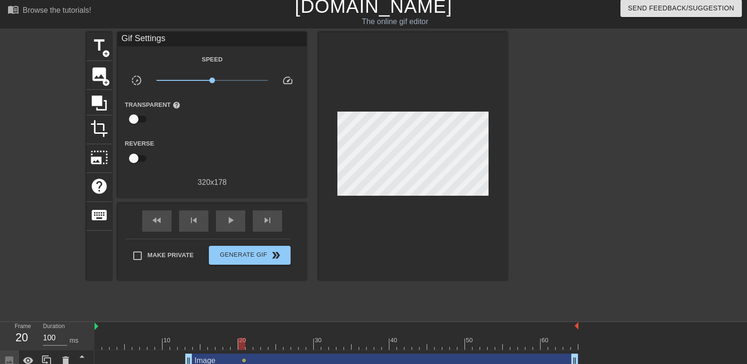
click at [243, 298] on span "lens" at bounding box center [244, 360] width 4 height 4
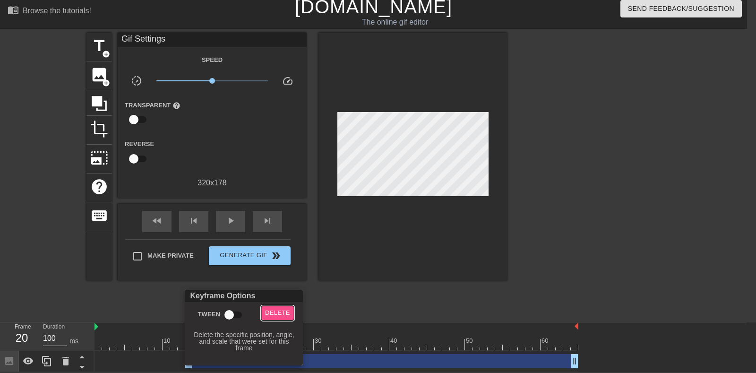
click at [272, 298] on span "Delete" at bounding box center [277, 313] width 25 height 11
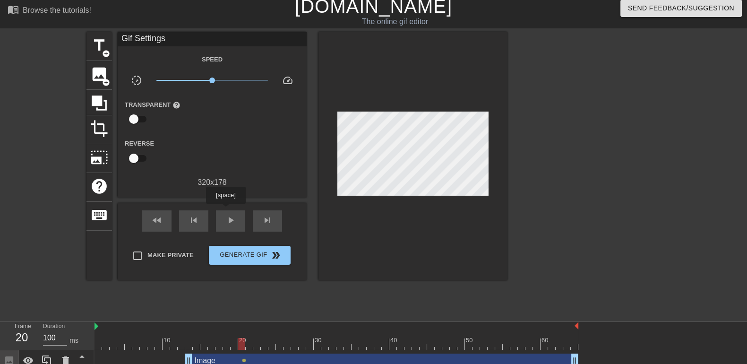
click at [226, 210] on div "play_arrow" at bounding box center [230, 220] width 29 height 21
click at [226, 210] on div "pause" at bounding box center [230, 220] width 29 height 21
click at [232, 210] on div "play_arrow" at bounding box center [230, 220] width 29 height 21
click at [232, 217] on span "pause" at bounding box center [230, 220] width 11 height 11
click at [236, 209] on div "fast_rewind skip_previous play_arrow skip_next" at bounding box center [212, 220] width 154 height 35
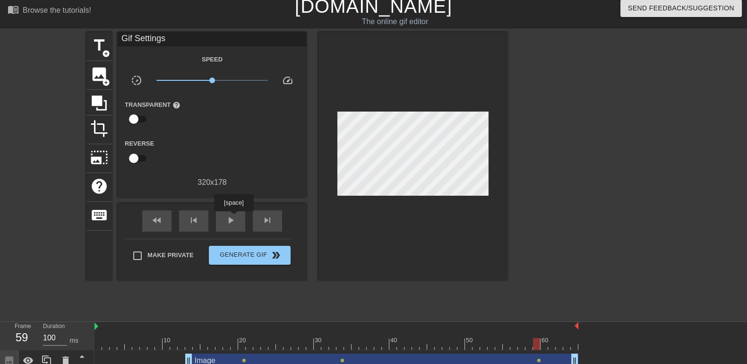
click at [233, 218] on span "play_arrow" at bounding box center [230, 220] width 11 height 11
click at [233, 218] on span "pause" at bounding box center [230, 220] width 11 height 11
click at [243, 298] on span "lens" at bounding box center [244, 360] width 4 height 4
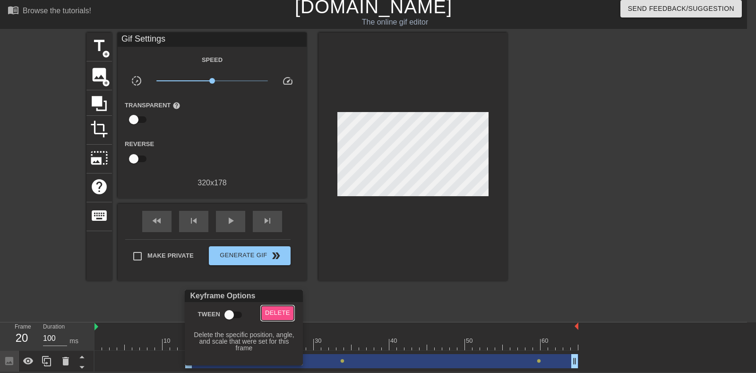
click at [274, 298] on span "Delete" at bounding box center [277, 313] width 25 height 11
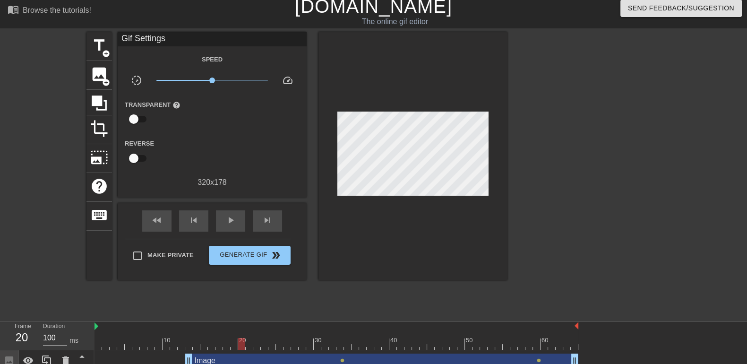
click at [342, 298] on span "lens" at bounding box center [342, 360] width 4 height 4
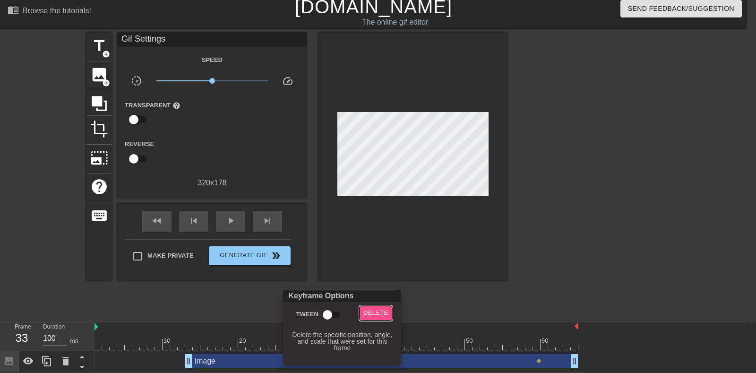
click at [372, 298] on span "Delete" at bounding box center [375, 313] width 25 height 11
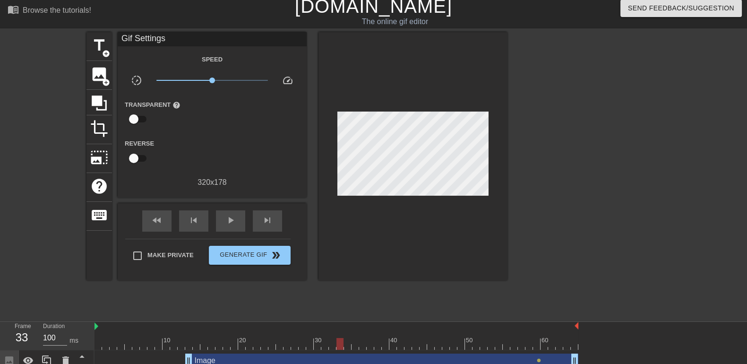
click at [539, 298] on span "lens" at bounding box center [539, 360] width 4 height 4
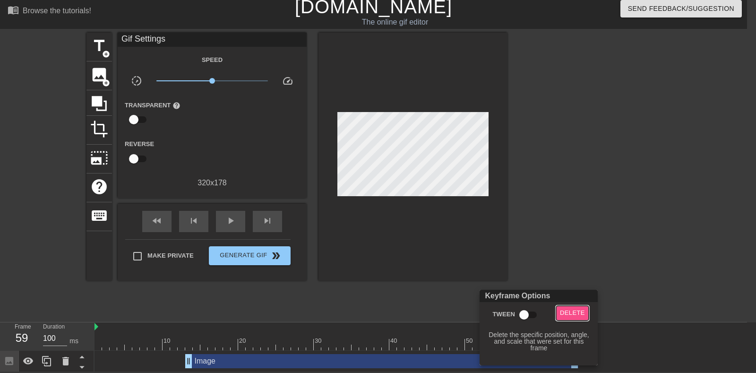
click at [565, 298] on span "Delete" at bounding box center [572, 313] width 25 height 11
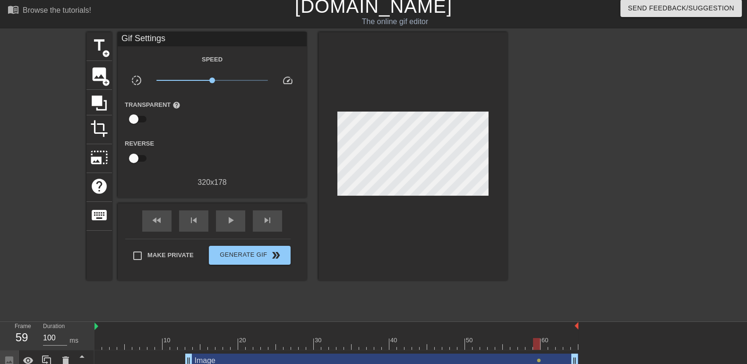
click at [539, 298] on span "lens" at bounding box center [539, 360] width 4 height 4
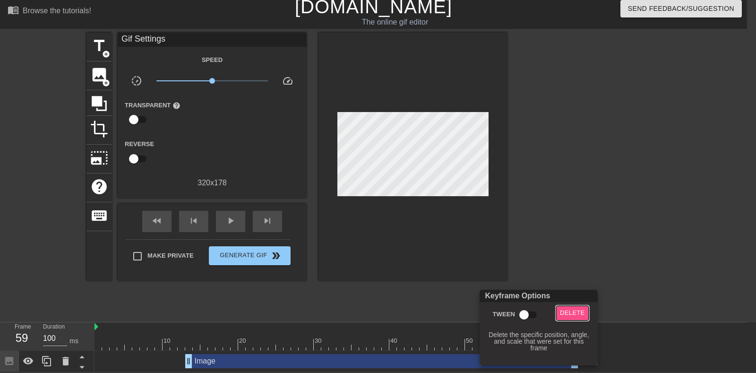
click at [573, 298] on span "Delete" at bounding box center [572, 313] width 25 height 11
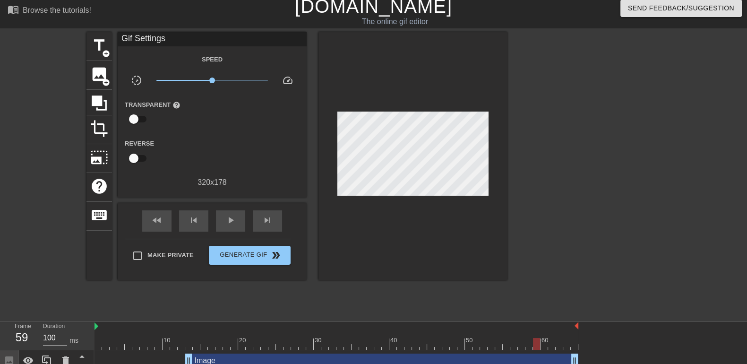
click at [189, 298] on div at bounding box center [337, 344] width 484 height 12
click at [182, 298] on div at bounding box center [337, 344] width 484 height 12
click at [186, 298] on div at bounding box center [337, 344] width 484 height 12
click at [228, 212] on div "play_arrow" at bounding box center [230, 220] width 29 height 21
click at [228, 212] on div "pause" at bounding box center [230, 220] width 29 height 21
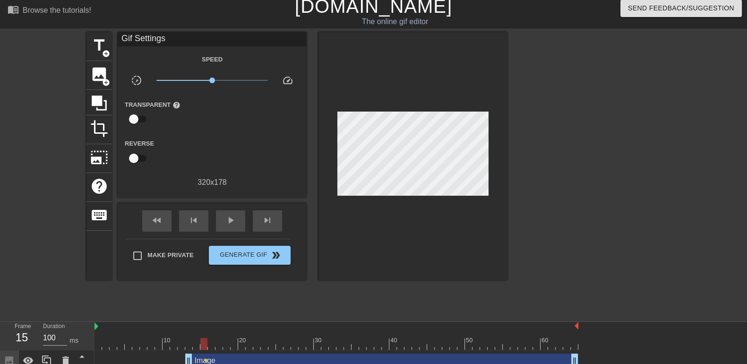
click at [234, 209] on div "fast_rewind skip_previous play_arrow skip_next" at bounding box center [212, 220] width 154 height 35
click at [233, 215] on span "play_arrow" at bounding box center [230, 220] width 11 height 11
click at [233, 215] on span "pause" at bounding box center [230, 220] width 11 height 11
click at [232, 218] on span "play_arrow" at bounding box center [230, 220] width 11 height 11
click at [234, 298] on div "menu_book Browse the tutorials! [DOMAIN_NAME] The online gif editor Send Feedba…" at bounding box center [373, 183] width 747 height 377
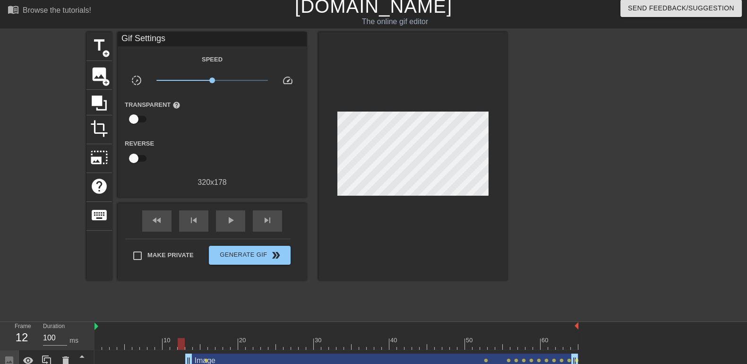
click at [181, 298] on div at bounding box center [337, 344] width 484 height 12
click at [229, 218] on span "play_arrow" at bounding box center [230, 220] width 11 height 11
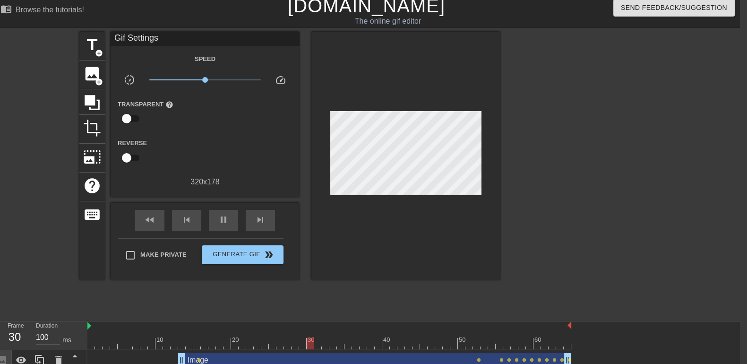
scroll to position [11, 6]
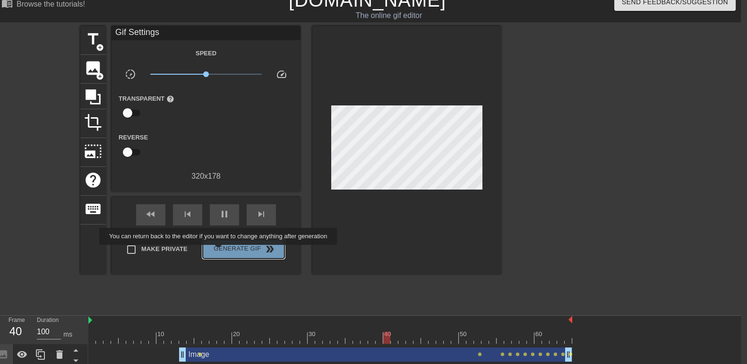
click at [219, 251] on span "Generate Gif double_arrow" at bounding box center [244, 248] width 74 height 11
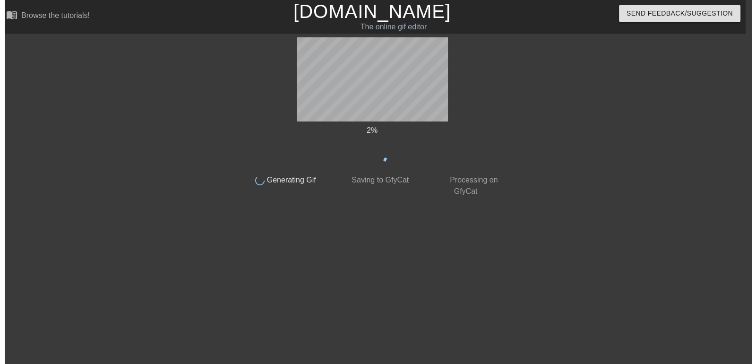
scroll to position [0, 6]
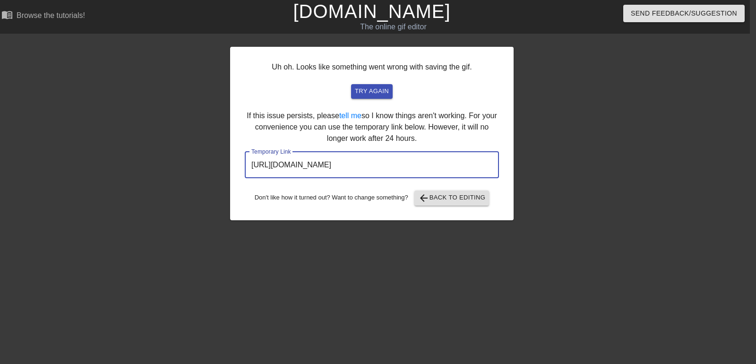
click at [435, 164] on input "[URL][DOMAIN_NAME]" at bounding box center [372, 165] width 254 height 26
